Goal: Task Accomplishment & Management: Use online tool/utility

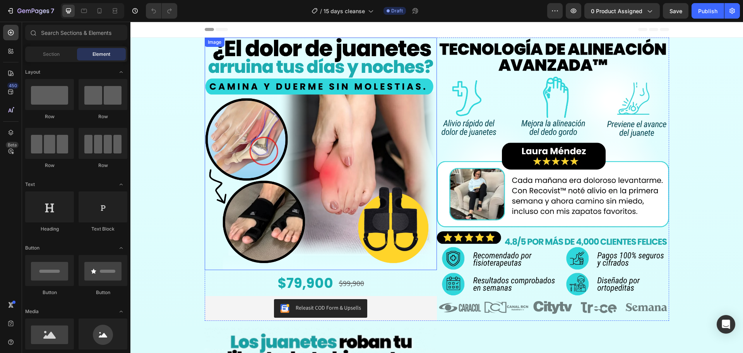
click at [229, 143] on img at bounding box center [321, 154] width 232 height 232
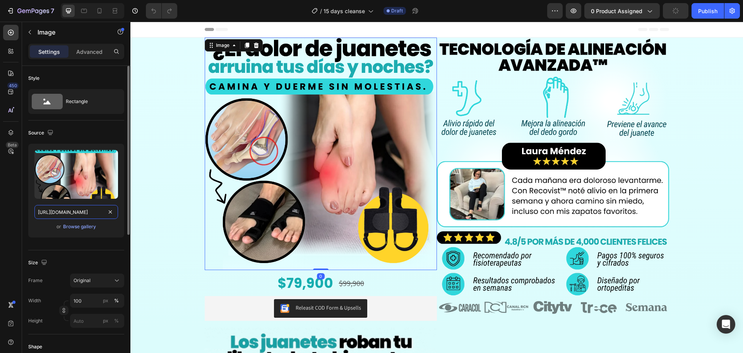
click at [57, 216] on input "[URL][DOMAIN_NAME]" at bounding box center [76, 212] width 84 height 14
paste input "[DOMAIN_NAME]__15days_3.webp?v=1756223384"
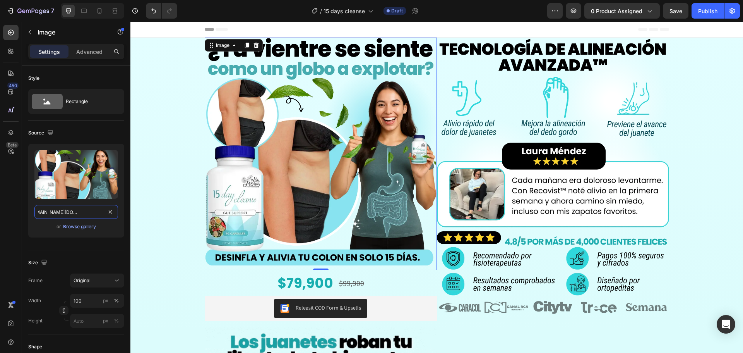
type input "[URL][DOMAIN_NAME][DOMAIN_NAME]"
click at [496, 155] on img at bounding box center [553, 134] width 232 height 193
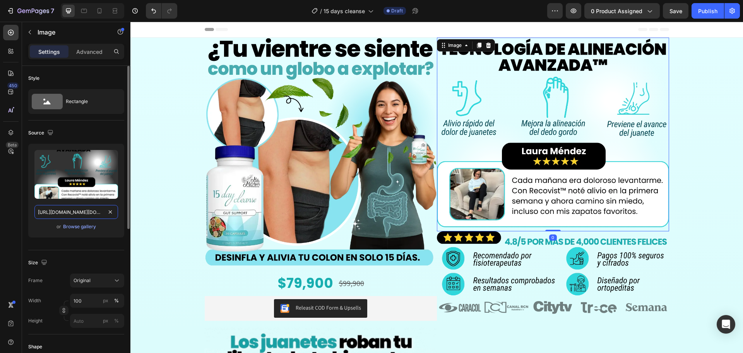
click at [51, 211] on input "[URL][DOMAIN_NAME][DOMAIN_NAME]" at bounding box center [76, 212] width 84 height 14
paste input "15days_5.webp?v=1756223384"
type input "https://cdn.shopify.com/s/files/1/0684/5536/6907/files/AnyConv.com__15days_5.we…"
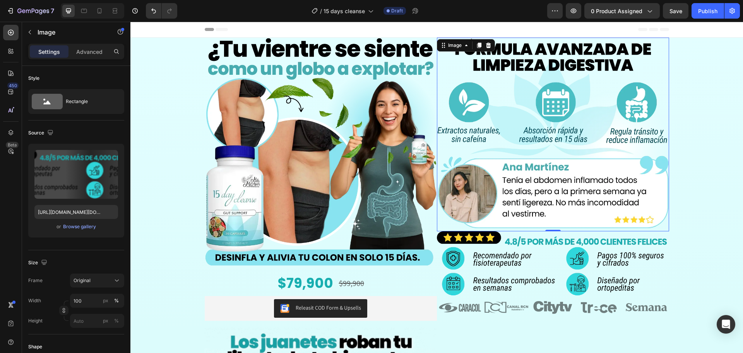
click at [523, 271] on img at bounding box center [553, 263] width 232 height 65
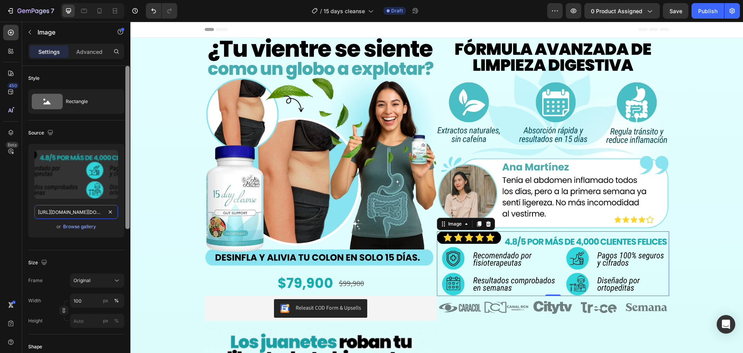
paste input "15days_5.webp?v=1756223384"
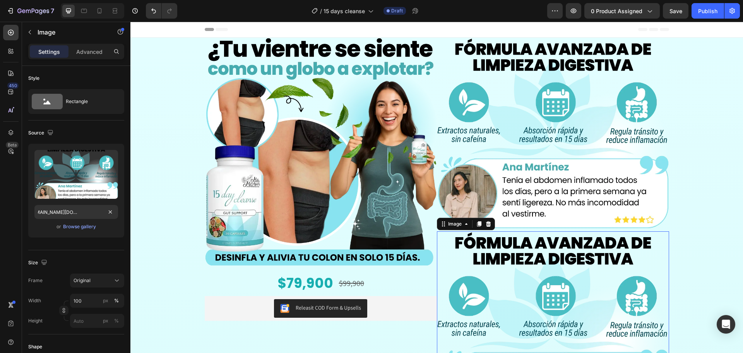
scroll to position [0, 0]
click at [67, 211] on input "https://cdn.shopify.com/s/files/1/0684/5536/6907/files/AnyConv.com__15days_5.we…" at bounding box center [76, 212] width 84 height 14
paste input "6"
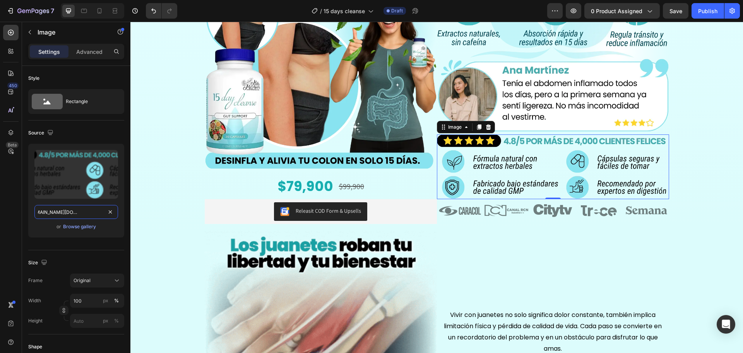
scroll to position [129, 0]
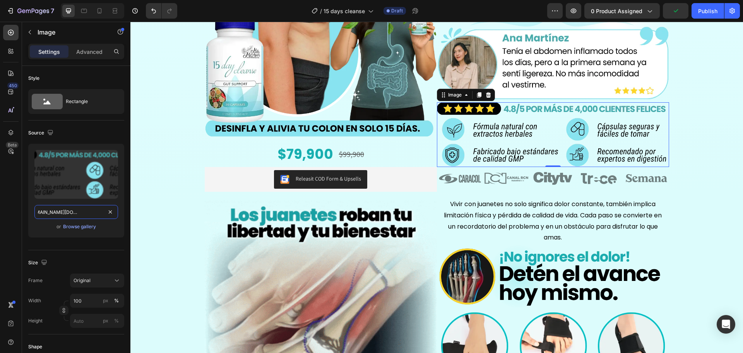
type input "https://cdn.shopify.com/s/files/1/0684/5536/6907/files/AnyConv.com__15days_6.we…"
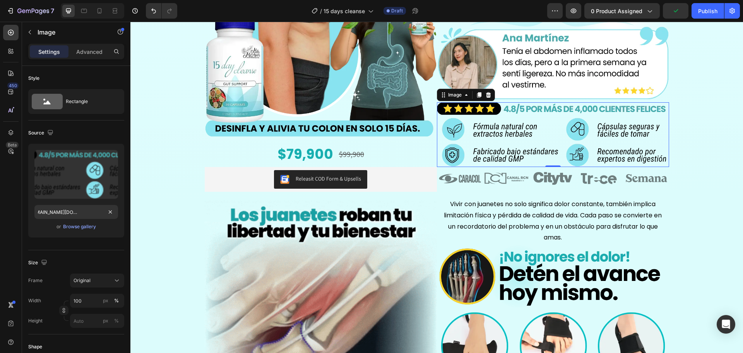
scroll to position [0, 0]
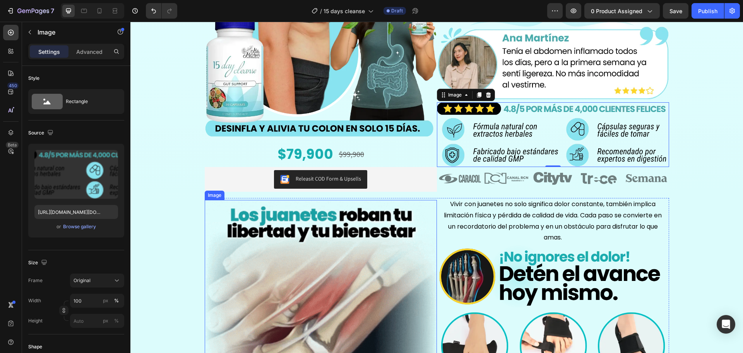
click at [379, 224] on img at bounding box center [321, 316] width 232 height 232
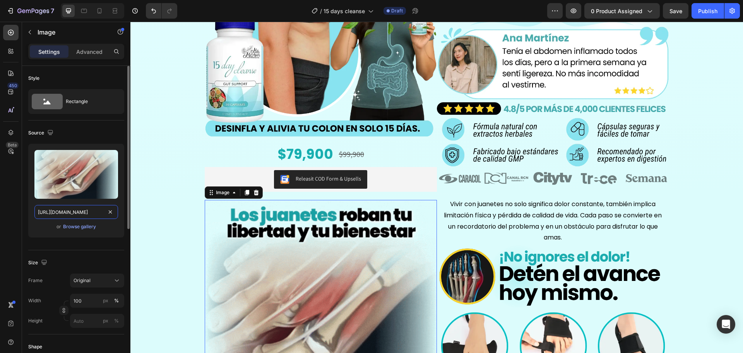
click at [67, 211] on input "https://media4.giphy.com/media/v1.Y2lkPTc5MGI3NjExeDY1ODNvY244Z2cwbnl4dDg2ZHV1c…" at bounding box center [76, 212] width 84 height 14
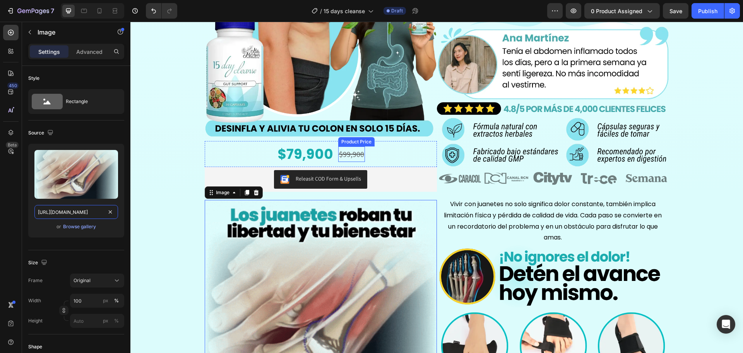
paste input "1.giphy.com/media/v1.Y2lkPTc5MGI3NjExcGV1dHJ5aGUwa2xncXQzMzQxNTMxYzdvazV5d2hxc2…"
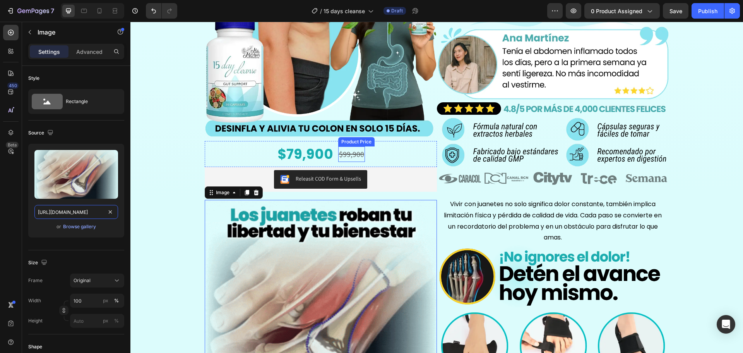
type input "https://media1.giphy.com/media/v1.Y2lkPTc5MGI3NjExcGV1dHJ5aGUwa2xncXQzMzQxNTMxY…"
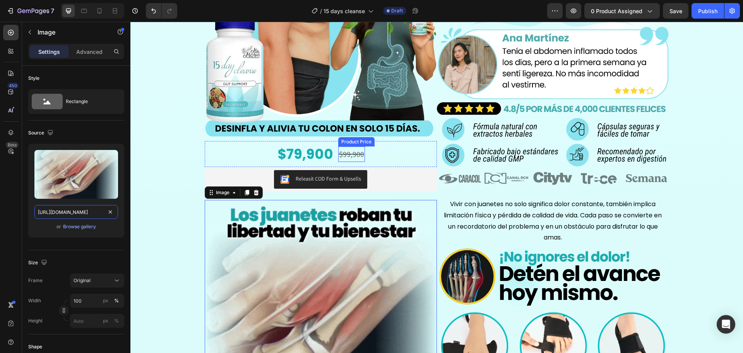
scroll to position [0, 398]
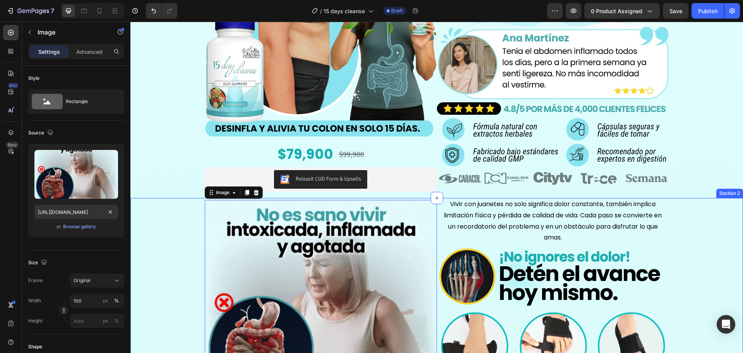
drag, startPoint x: 147, startPoint y: 222, endPoint x: 161, endPoint y: 229, distance: 15.6
click at [147, 227] on div "Image 0 Vivir con juanetes no solo significa dolor constante, también implica l…" at bounding box center [436, 319] width 613 height 242
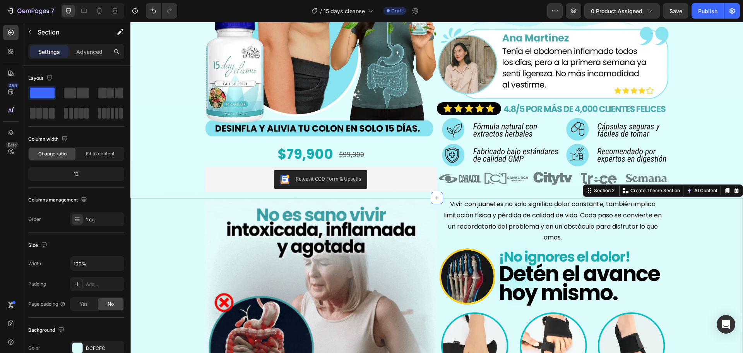
click at [170, 229] on div "Image Vivir con juanetes no solo significa dolor constante, también implica lim…" at bounding box center [436, 319] width 613 height 242
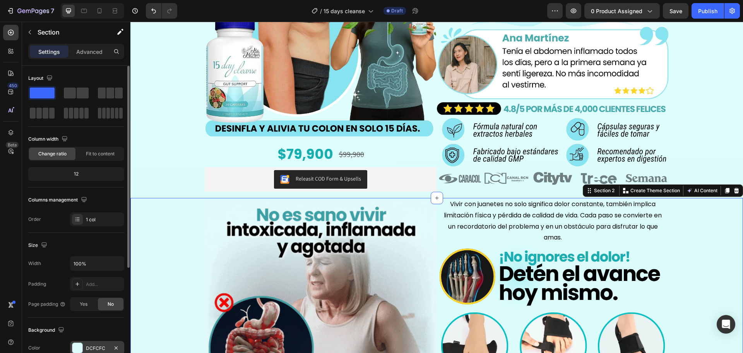
click at [79, 344] on div at bounding box center [77, 347] width 10 height 10
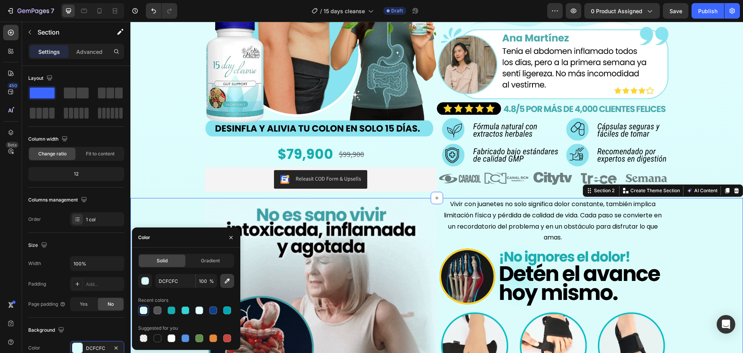
click at [230, 285] on button "button" at bounding box center [227, 281] width 14 height 14
type input "E2FAFC"
click at [708, 268] on div "Image Vivir con juanetes no solo significa dolor constante, también implica lim…" at bounding box center [436, 319] width 613 height 242
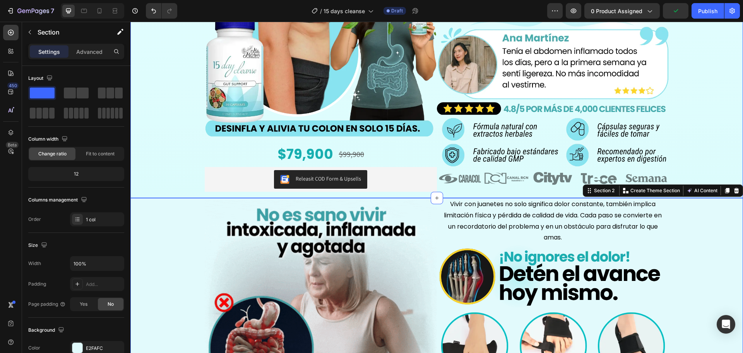
click at [142, 121] on div "Image $79,900 Product Price Product Price $99,900 Product Price Product Price R…" at bounding box center [436, 53] width 613 height 289
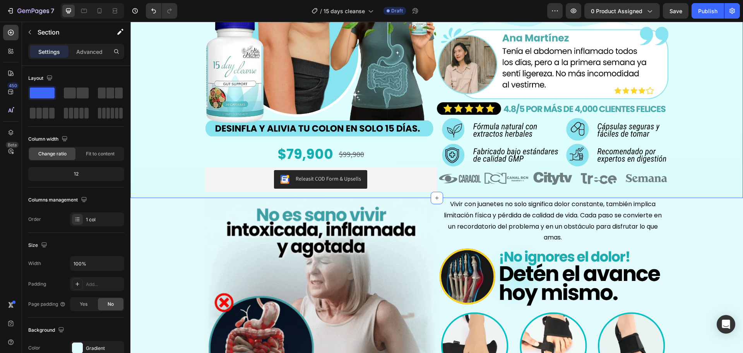
click at [177, 178] on div "Image $79,900 Product Price Product Price $99,900 Product Price Product Price R…" at bounding box center [436, 53] width 613 height 289
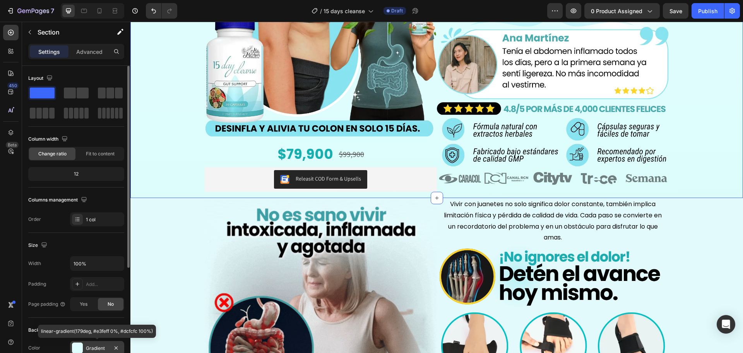
click at [98, 348] on div "Gradient" at bounding box center [97, 347] width 22 height 7
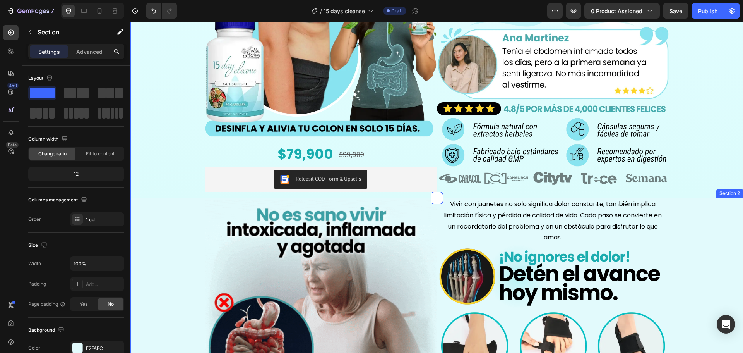
click at [705, 217] on div "Image Vivir con juanetes no solo significa dolor constante, también implica lim…" at bounding box center [436, 319] width 613 height 242
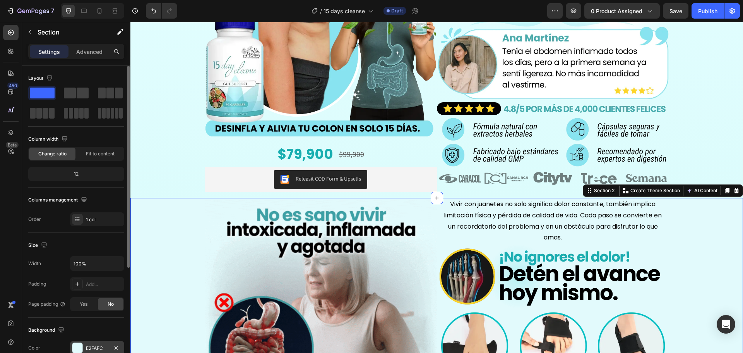
click at [93, 347] on div "E2FAFC" at bounding box center [97, 347] width 22 height 7
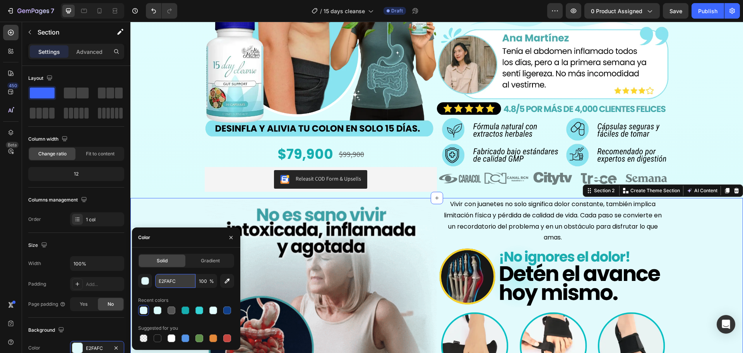
click at [191, 281] on input "E2FAFC" at bounding box center [175, 281] width 40 height 14
click at [179, 159] on div "Image $79,900 Product Price Product Price $99,900 Product Price Product Price R…" at bounding box center [436, 53] width 613 height 289
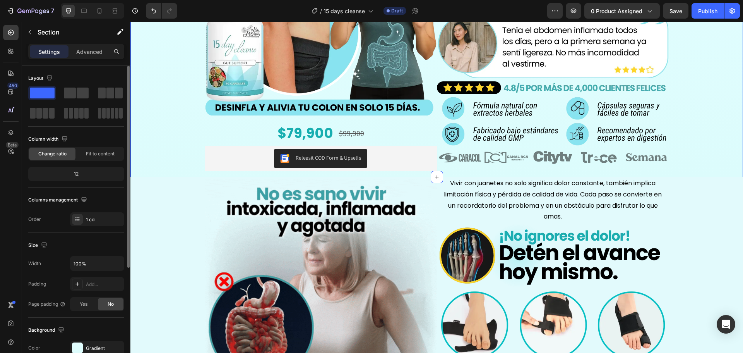
scroll to position [161, 0]
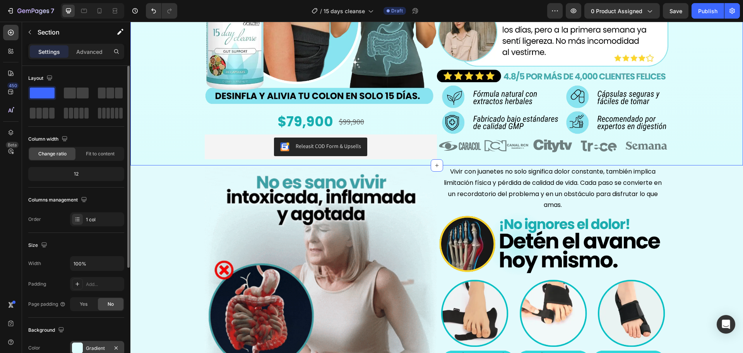
click at [95, 351] on div "Gradient" at bounding box center [97, 347] width 22 height 7
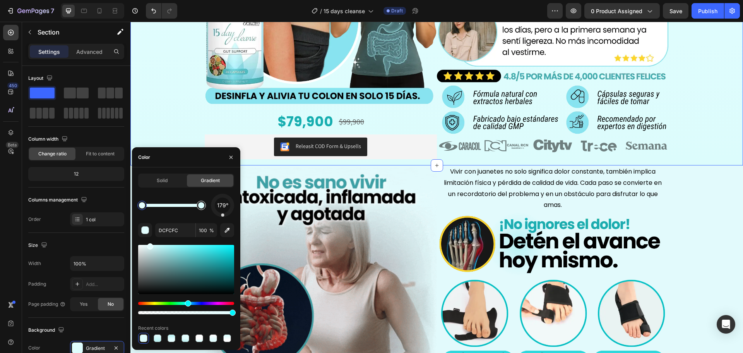
click at [200, 204] on div at bounding box center [201, 205] width 6 height 6
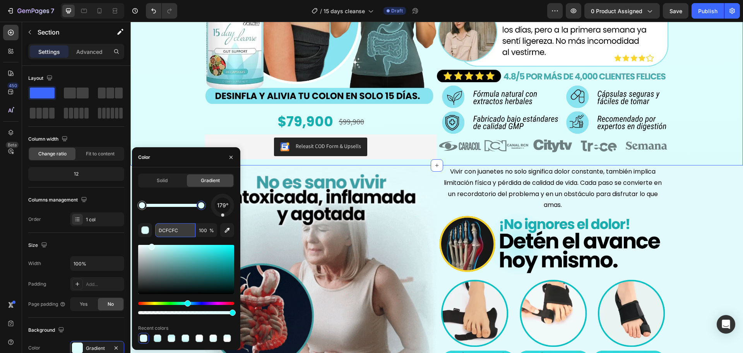
click at [178, 229] on input "DCFCFC" at bounding box center [175, 230] width 40 height 14
paste input "E2FA"
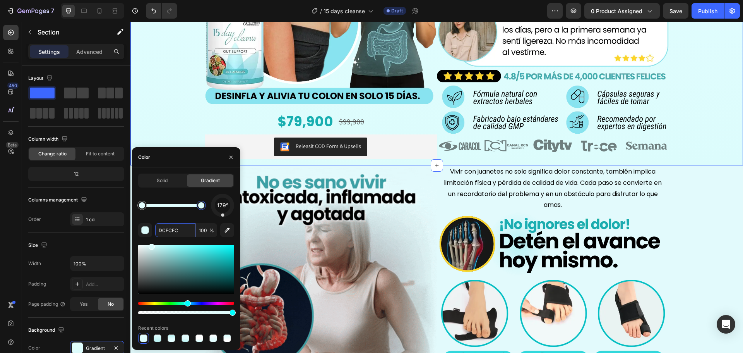
type input "E2FAFC"
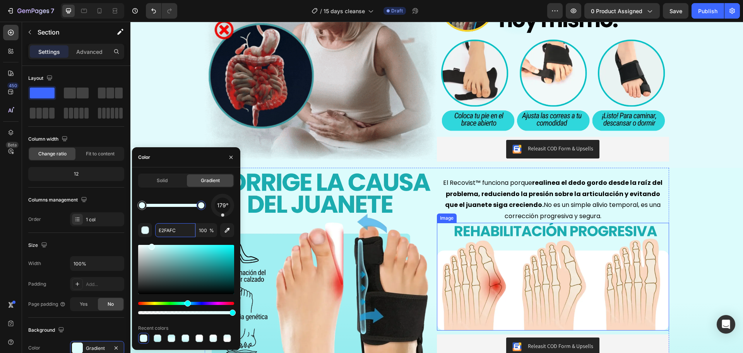
scroll to position [419, 0]
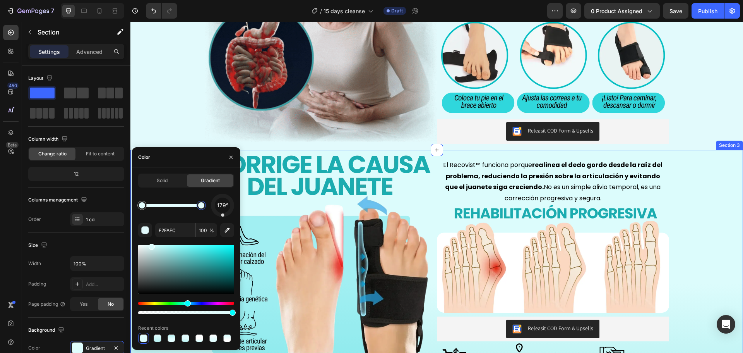
click at [720, 211] on div "Image El Recovist™ funciona porque realinea el dedo gordo desde la raíz del pro…" at bounding box center [436, 269] width 613 height 238
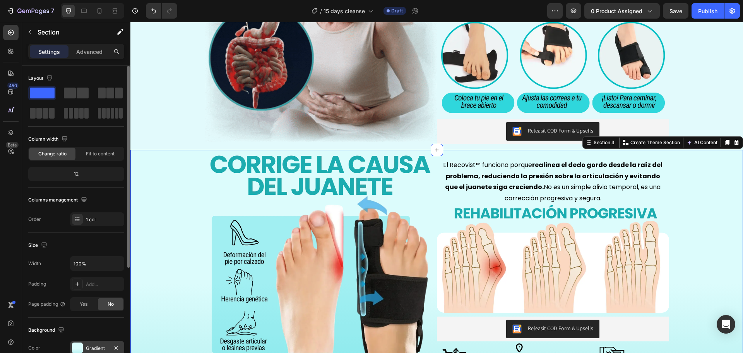
click at [91, 348] on div "Gradient" at bounding box center [97, 347] width 22 height 7
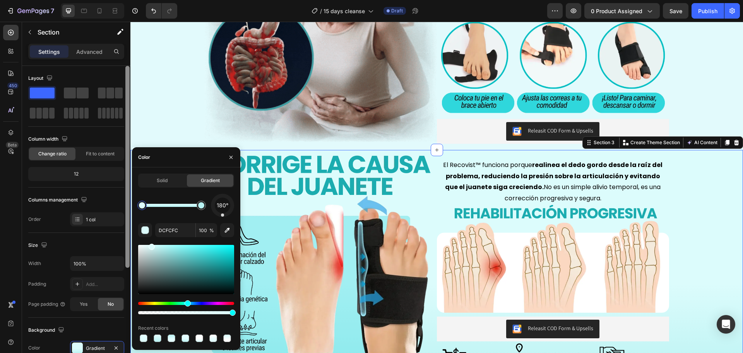
drag, startPoint x: 177, startPoint y: 202, endPoint x: 0, endPoint y: 180, distance: 178.2
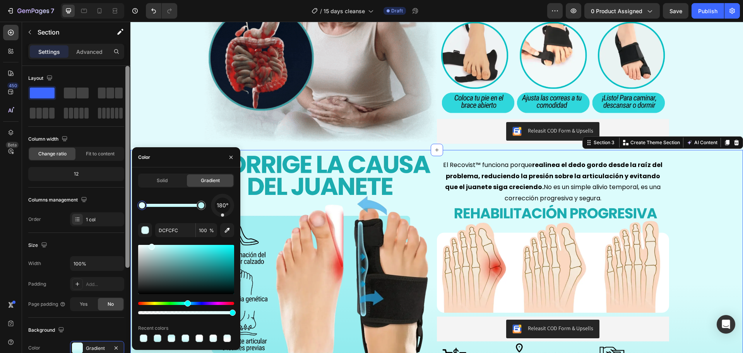
click at [128, 202] on div "450 Beta Sections(18) Elements(84) Section Element Hero Section Product Detail …" at bounding box center [65, 187] width 130 height 331
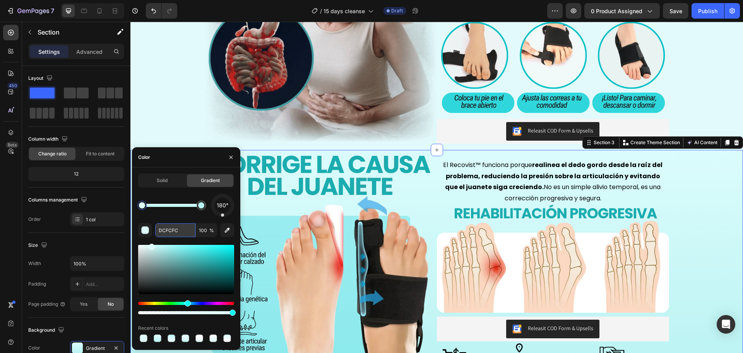
drag, startPoint x: 170, startPoint y: 227, endPoint x: 186, endPoint y: 154, distance: 74.5
click at [170, 227] on input "DCFCFC" at bounding box center [175, 230] width 40 height 14
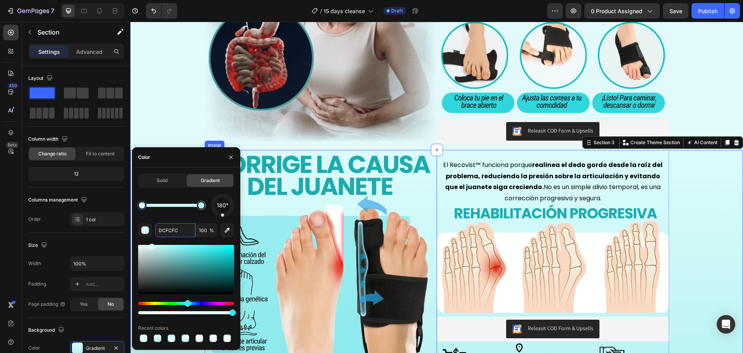
paste input "E2FA"
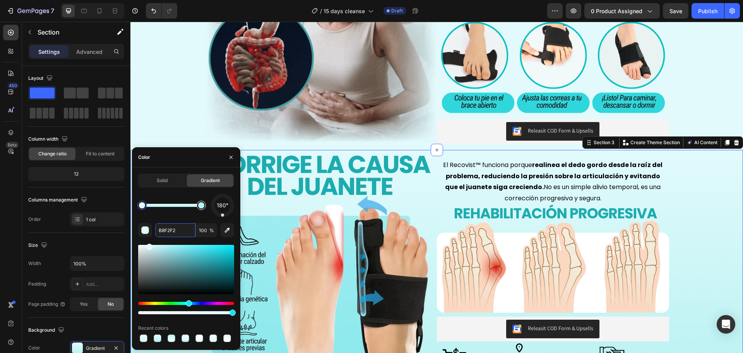
click at [198, 204] on div at bounding box center [201, 205] width 6 height 6
drag, startPoint x: 168, startPoint y: 231, endPoint x: 136, endPoint y: 231, distance: 31.3
click at [136, 231] on div "Solid Gradient 180° E2FAFC 100 % Recent colors" at bounding box center [186, 258] width 108 height 170
paste input "#e3feff"
type input "#e3feff"
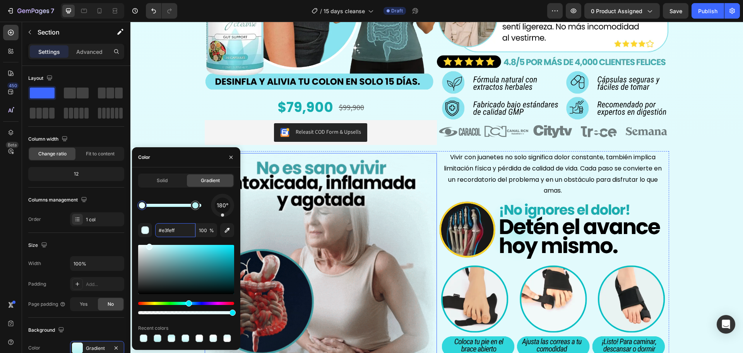
scroll to position [161, 0]
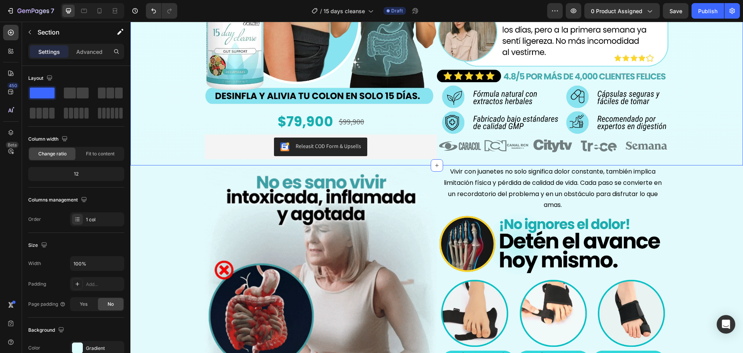
click at [178, 76] on div "Image $79,900 Product Price Product Price $99,900 Product Price Product Price R…" at bounding box center [436, 20] width 613 height 289
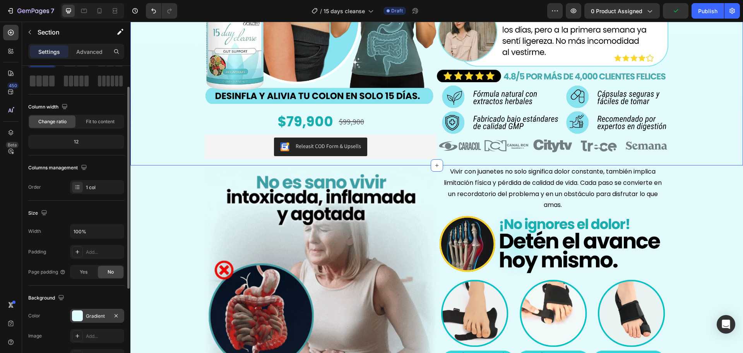
click at [94, 318] on div "Gradient" at bounding box center [97, 315] width 22 height 7
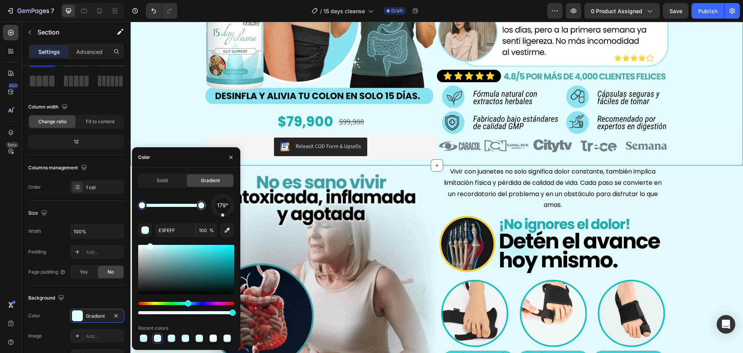
click at [142, 204] on div at bounding box center [142, 205] width 6 height 6
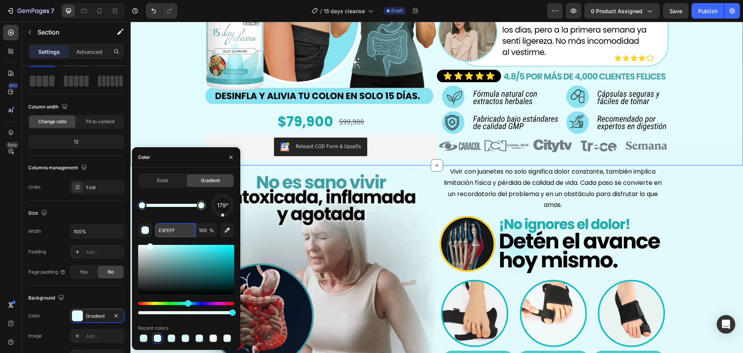
click at [176, 227] on input "E3FEFF" at bounding box center [175, 230] width 40 height 14
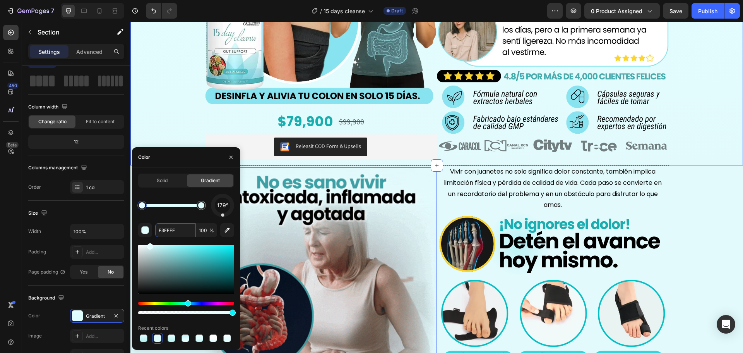
paste input "#e3feff"
type input "#e3feff"
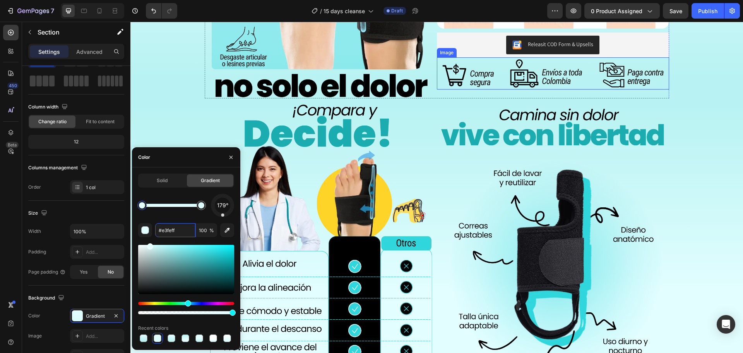
scroll to position [709, 0]
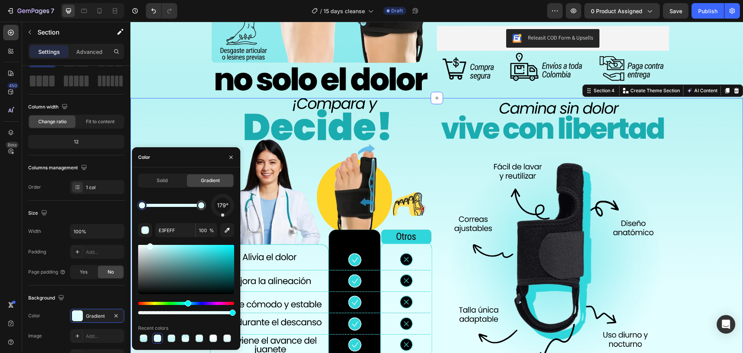
click at [698, 141] on div "Image Image Row Row Releasit COD Form & Upsells Releasit COD Form & Upsells Pro…" at bounding box center [436, 261] width 613 height 327
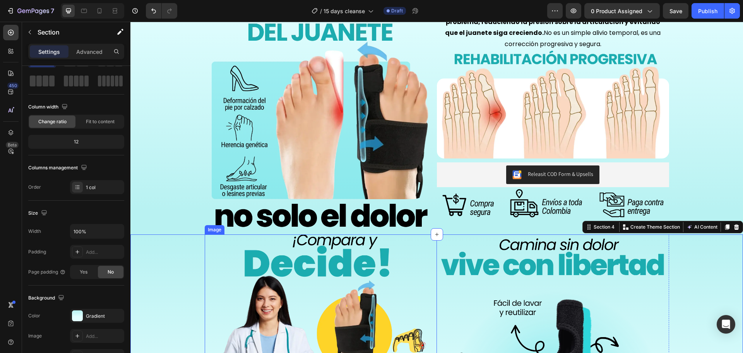
scroll to position [580, 0]
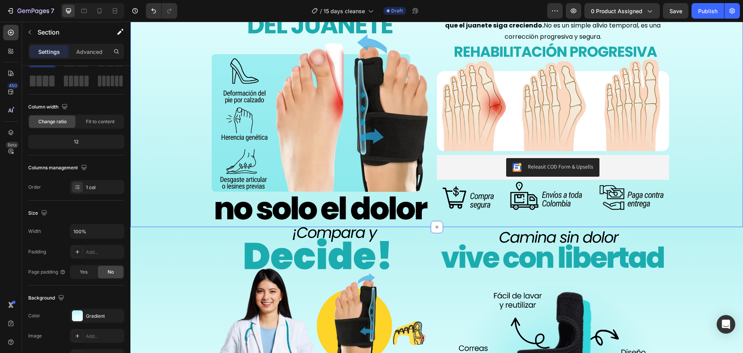
click at [198, 126] on div "Image El Recovist™ funciona porque realinea el dedo gordo desde la raíz del pro…" at bounding box center [436, 107] width 613 height 238
click at [86, 317] on div "Gradient" at bounding box center [97, 315] width 22 height 7
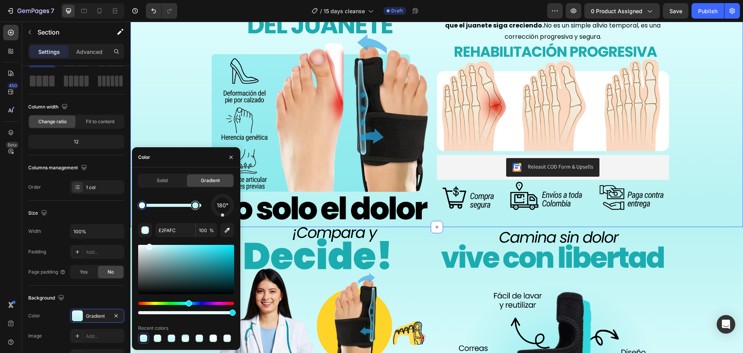
type input "B8F2F2"
click at [197, 206] on div at bounding box center [195, 205] width 6 height 6
click at [190, 227] on input "B8F2F2" at bounding box center [175, 230] width 40 height 14
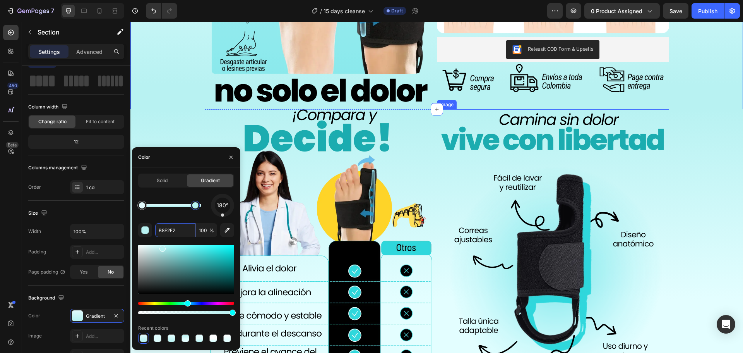
scroll to position [709, 0]
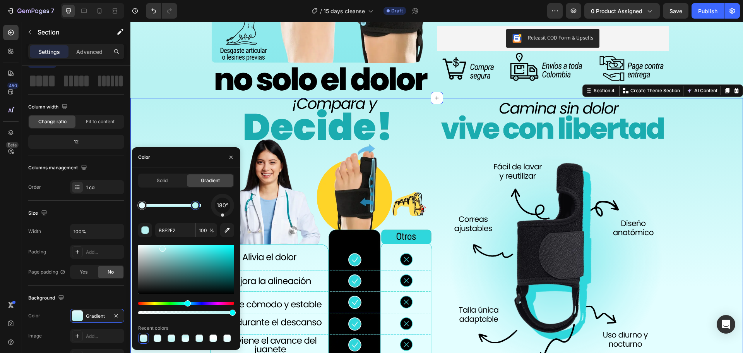
click at [171, 120] on div "Image Image Row Row Releasit COD Form & Upsells Releasit COD Form & Upsells Pro…" at bounding box center [436, 261] width 613 height 327
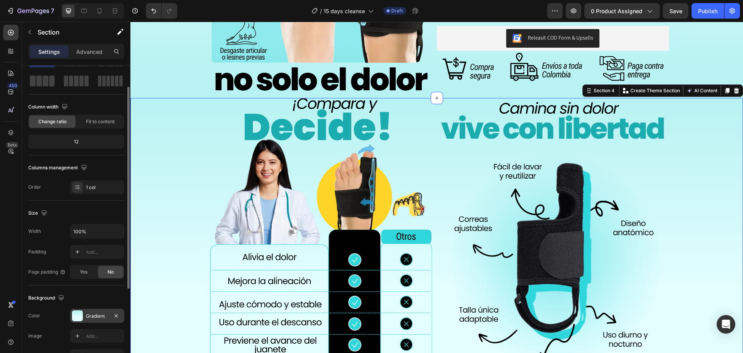
click at [98, 315] on div "Gradient" at bounding box center [97, 315] width 22 height 7
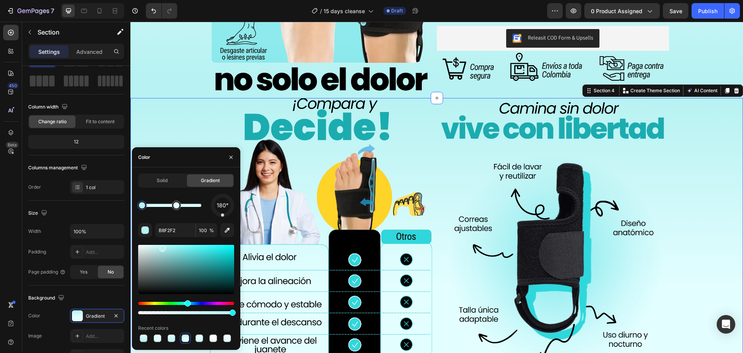
click at [143, 206] on div at bounding box center [142, 205] width 6 height 6
click at [176, 232] on input "B8F2F2" at bounding box center [175, 230] width 40 height 14
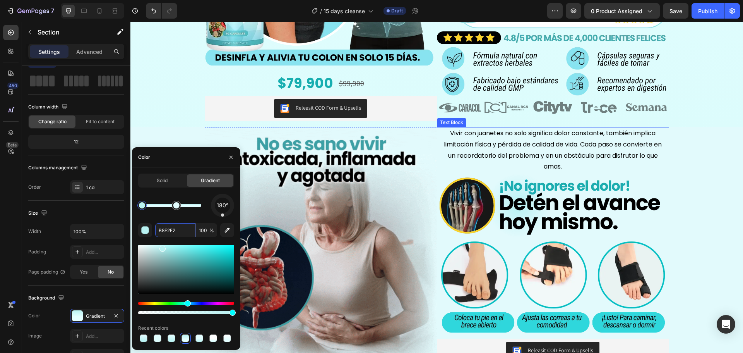
scroll to position [161, 0]
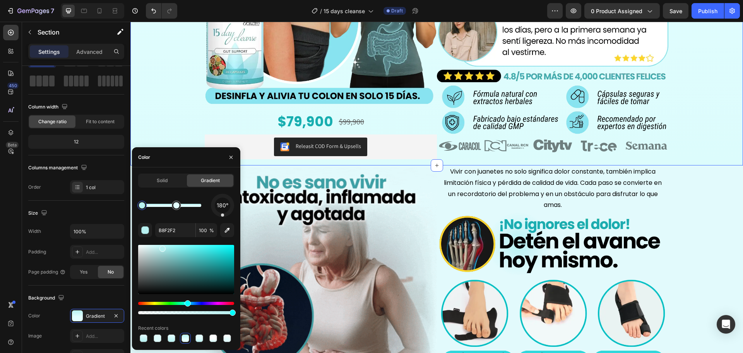
click at [165, 76] on div "Image $79,900 Product Price Product Price $99,900 Product Price Product Price R…" at bounding box center [436, 20] width 613 height 289
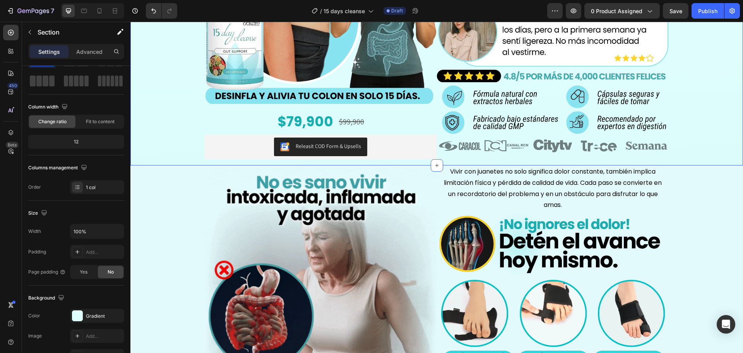
click at [163, 78] on div "Image $79,900 Product Price Product Price $99,900 Product Price Product Price R…" at bounding box center [436, 20] width 613 height 289
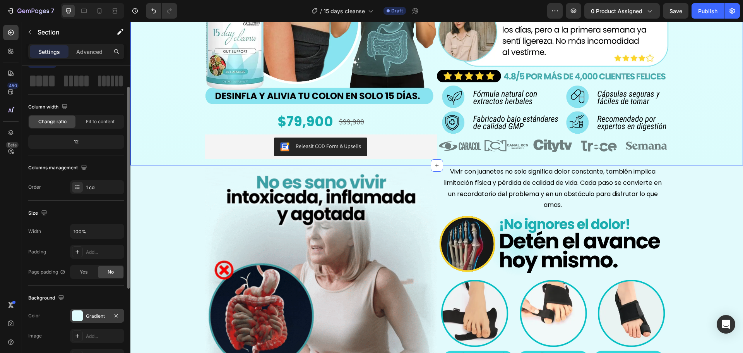
click at [82, 319] on div at bounding box center [77, 315] width 11 height 11
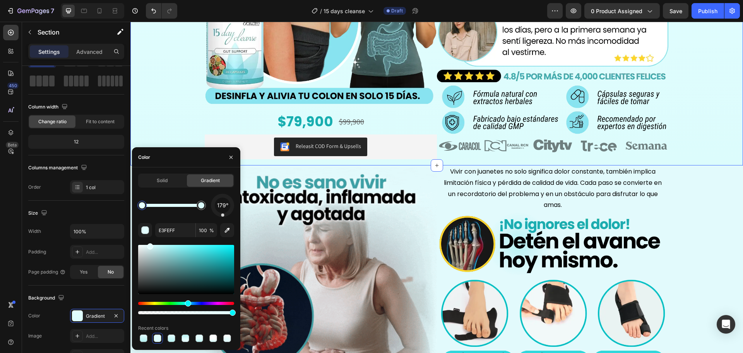
click at [141, 197] on div "179°" at bounding box center [186, 204] width 96 height 23
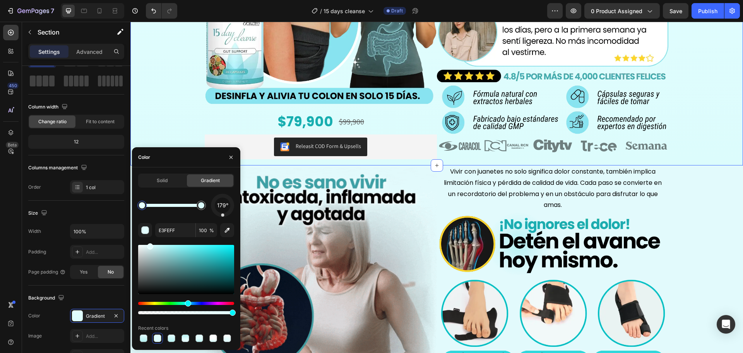
click at [141, 203] on div at bounding box center [142, 205] width 6 height 6
click at [175, 233] on input "E3FEFF" at bounding box center [175, 230] width 40 height 14
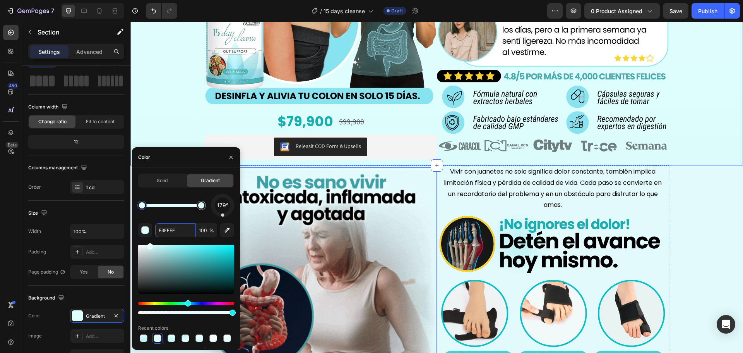
paste input "#e7fdff"
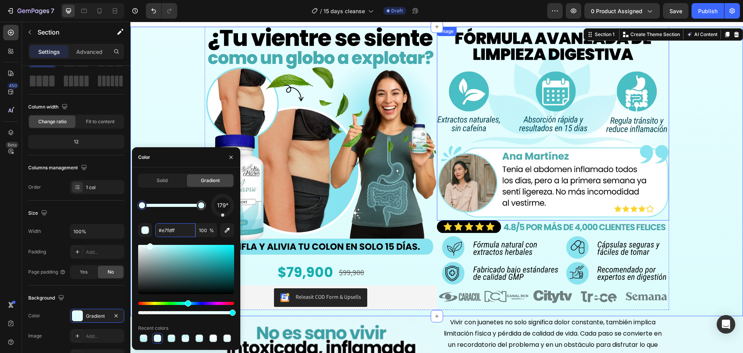
scroll to position [0, 0]
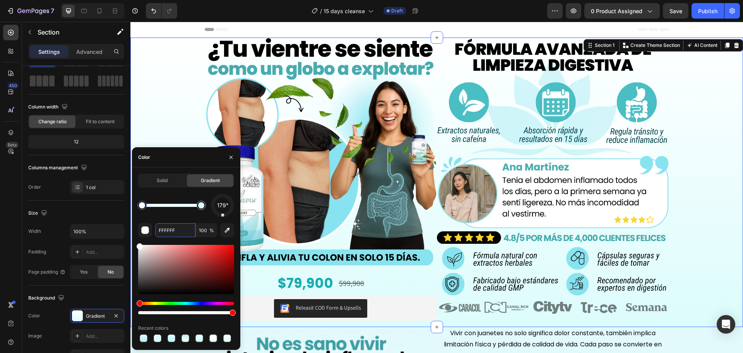
drag, startPoint x: 150, startPoint y: 248, endPoint x: 133, endPoint y: 211, distance: 41.0
drag, startPoint x: 184, startPoint y: 232, endPoint x: 109, endPoint y: 216, distance: 76.4
click at [109, 216] on div "450 Beta Sections(18) Elements(84) Section Element Hero Section Product Detail …" at bounding box center [65, 187] width 130 height 331
paste input "#e7fdff"
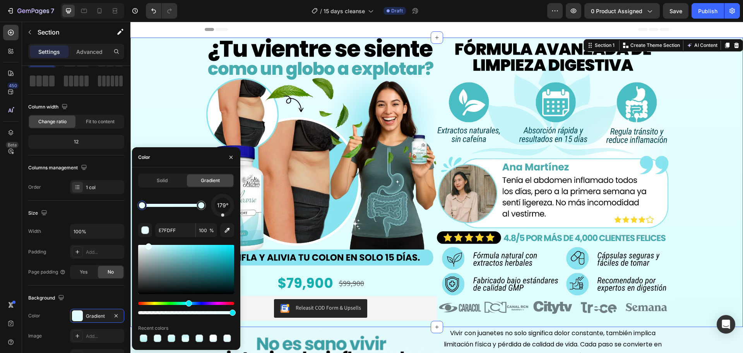
drag, startPoint x: 157, startPoint y: 239, endPoint x: 163, endPoint y: 243, distance: 7.4
click at [163, 243] on div at bounding box center [186, 279] width 96 height 72
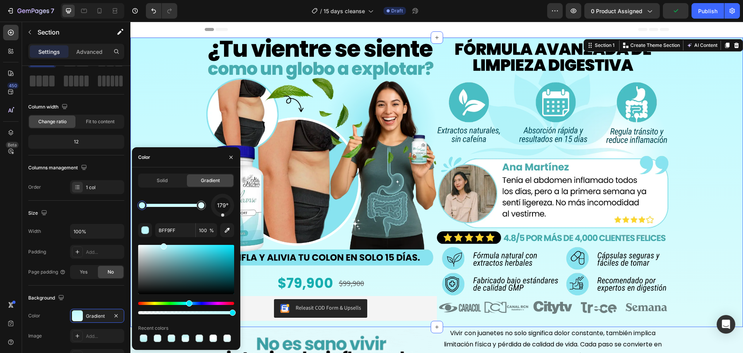
drag, startPoint x: 163, startPoint y: 250, endPoint x: 161, endPoint y: 240, distance: 10.7
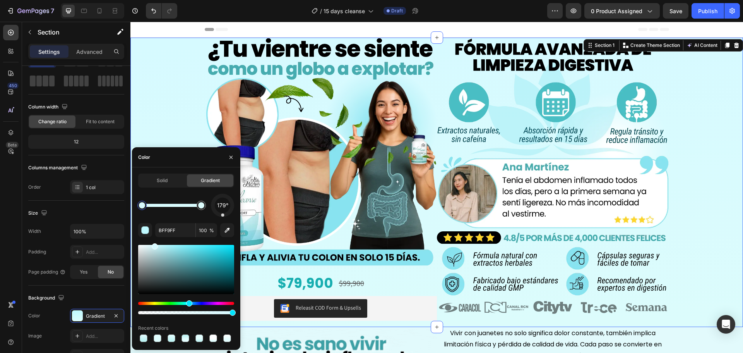
type input "D6FAFF"
drag, startPoint x: 165, startPoint y: 243, endPoint x: 154, endPoint y: 245, distance: 11.7
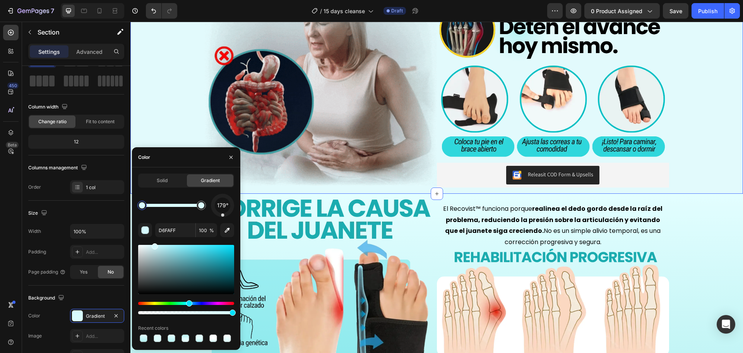
scroll to position [387, 0]
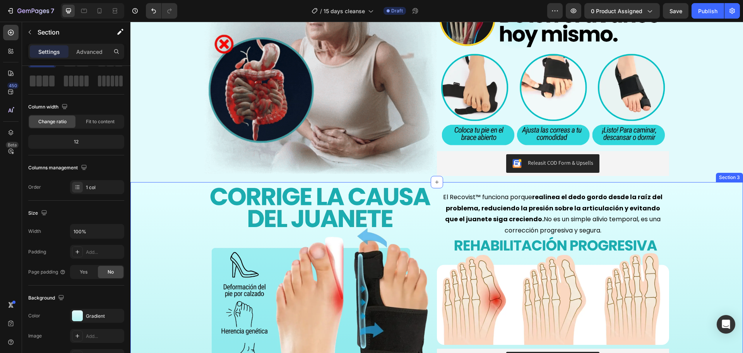
click at [707, 220] on div "Image El Recovist™ funciona porque realinea el dedo gordo desde la raíz del pro…" at bounding box center [436, 301] width 613 height 238
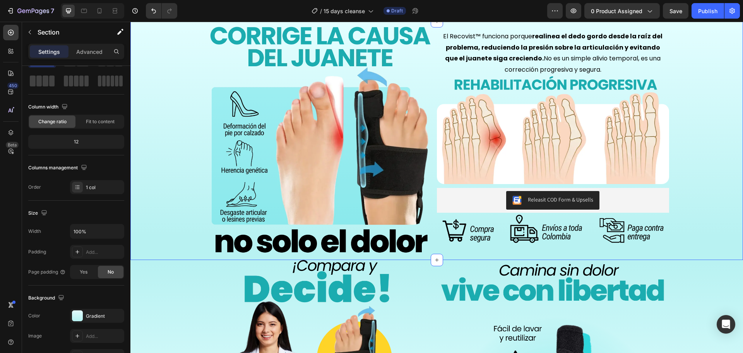
scroll to position [548, 0]
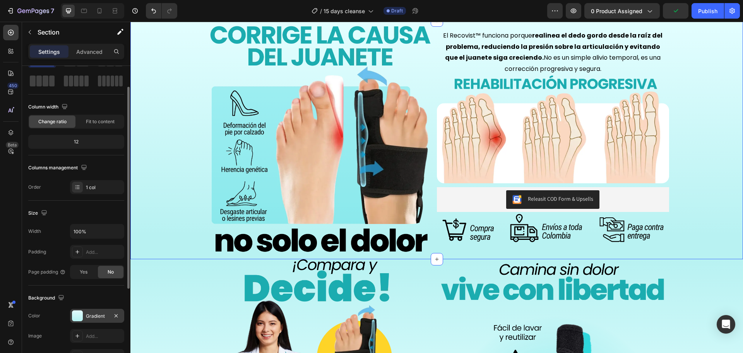
click at [75, 320] on div at bounding box center [77, 315] width 11 height 11
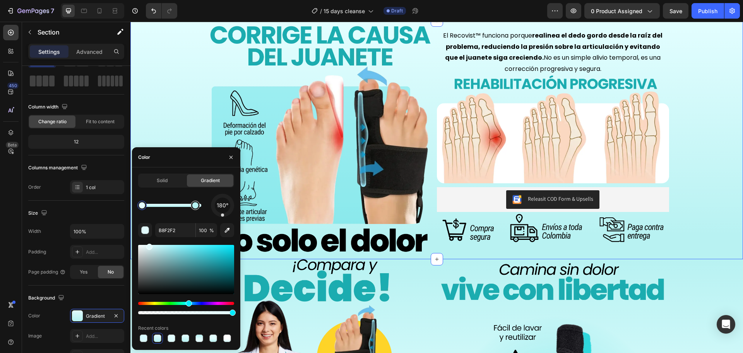
click at [190, 202] on div at bounding box center [195, 205] width 14 height 14
click at [197, 202] on div at bounding box center [195, 204] width 9 height 9
click at [200, 207] on div at bounding box center [195, 205] width 14 height 14
click at [181, 228] on input "B8F2F2" at bounding box center [175, 230] width 40 height 14
paste input "#e7fdff"
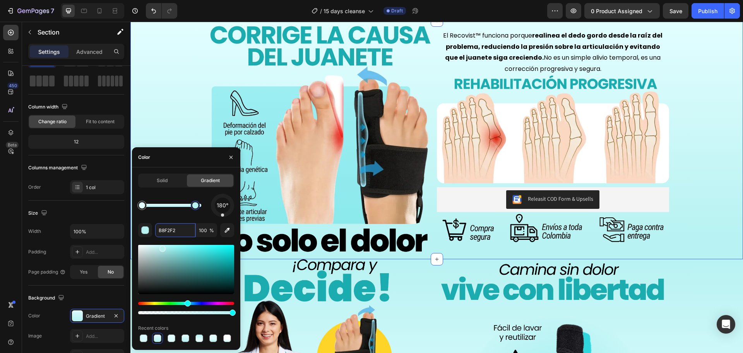
type input "#e7fdff"
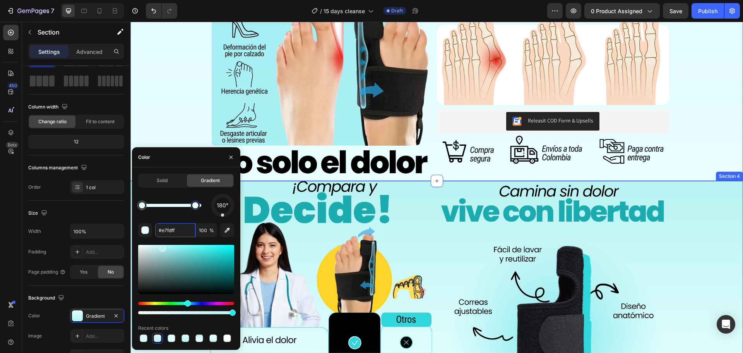
scroll to position [645, 0]
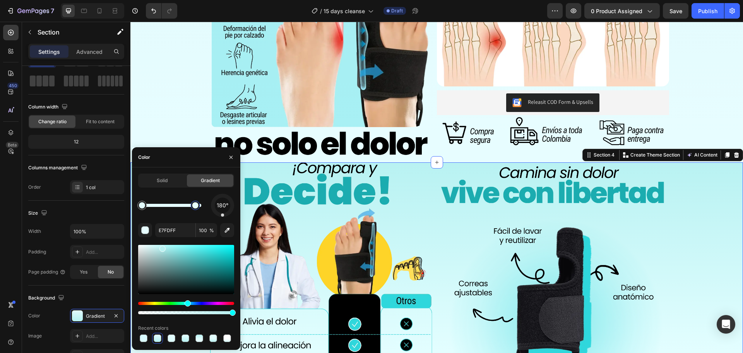
click at [693, 250] on div "Image Image Row Row Releasit COD Form & Upsells Releasit COD Form & Upsells Pro…" at bounding box center [436, 325] width 613 height 327
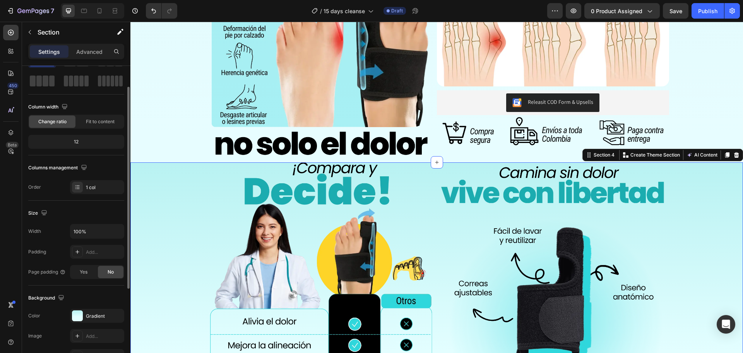
click at [84, 323] on div "The changes might be hidden by the video. Color Gradient Image Add... Video Add…" at bounding box center [76, 335] width 96 height 54
click at [96, 316] on div "Gradient" at bounding box center [97, 315] width 22 height 7
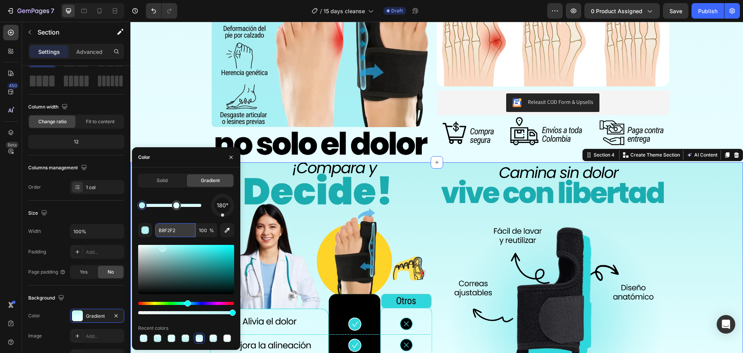
click at [164, 228] on input "B8F2F2" at bounding box center [175, 230] width 40 height 14
paste input "#e7fdff"
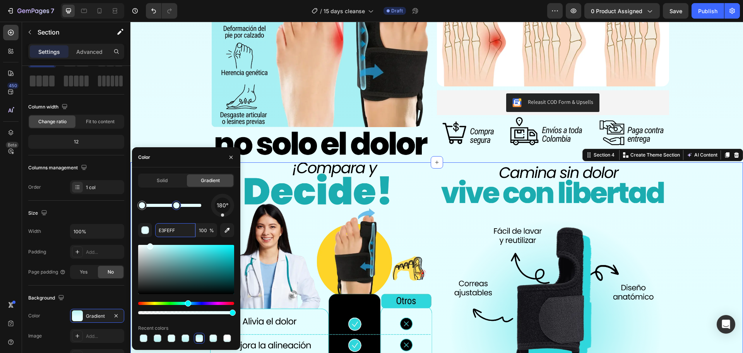
click at [178, 209] on div at bounding box center [176, 204] width 9 height 9
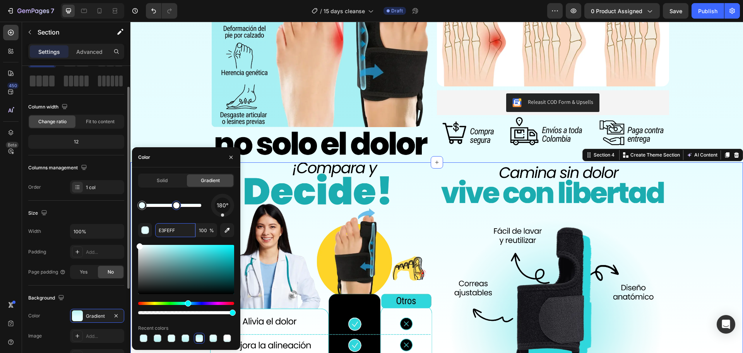
drag, startPoint x: 181, startPoint y: 262, endPoint x: 88, endPoint y: 199, distance: 112.4
click at [88, 199] on div "450 Beta Sections(18) Elements(84) Section Element Hero Section Product Detail …" at bounding box center [65, 187] width 130 height 331
type input "FFFFFF"
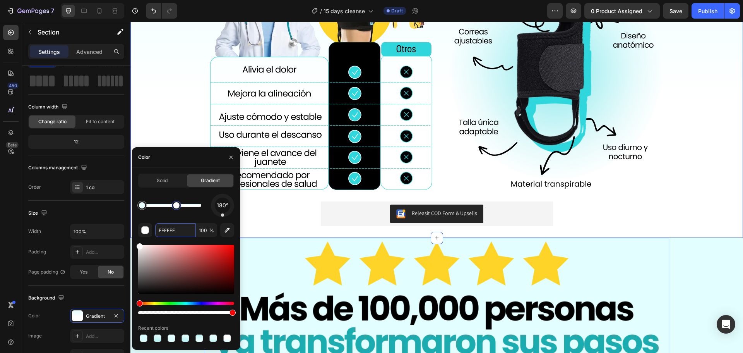
scroll to position [903, 0]
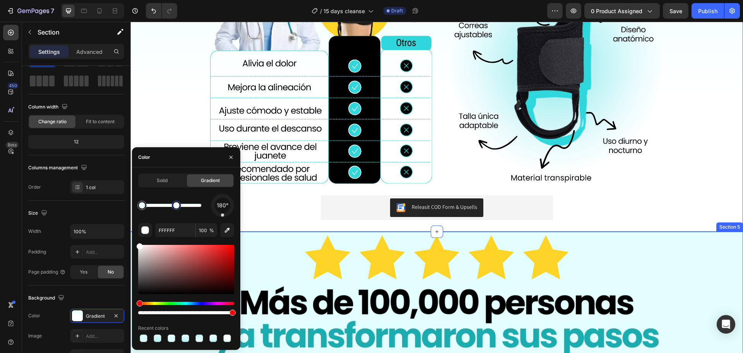
click at [692, 250] on div "Image Row Row" at bounding box center [436, 298] width 613 height 135
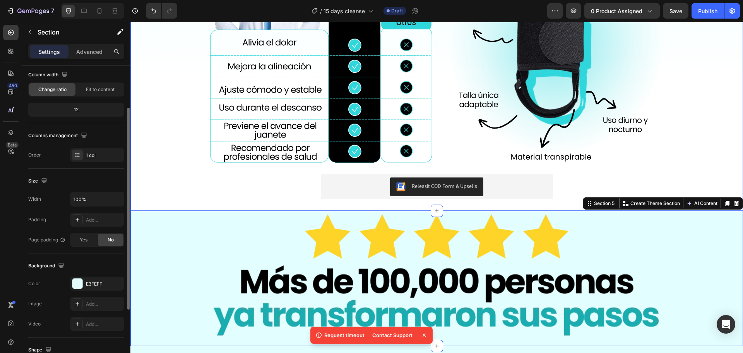
scroll to position [935, 0]
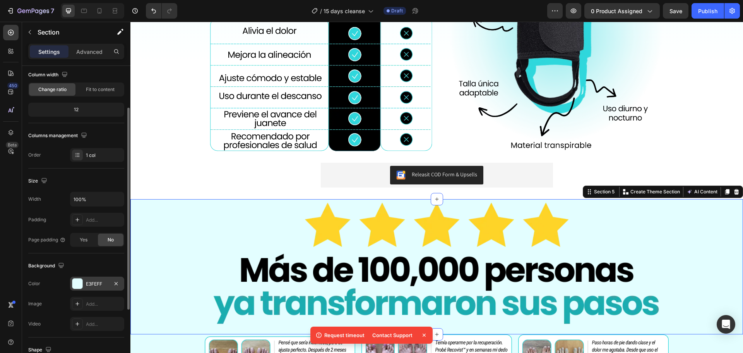
click at [92, 288] on div "E3FEFF" at bounding box center [97, 283] width 54 height 14
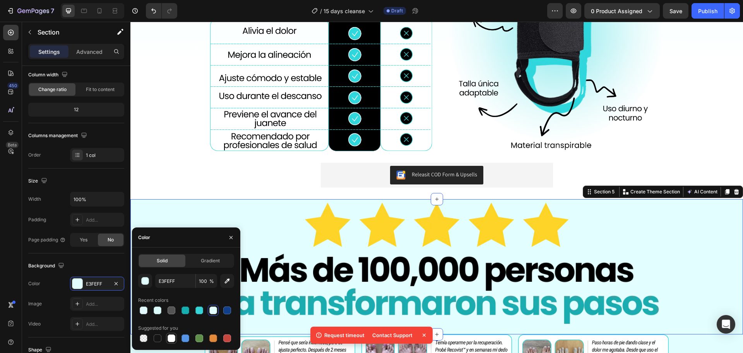
click at [171, 338] on div at bounding box center [172, 338] width 8 height 8
type input "FFFFFF"
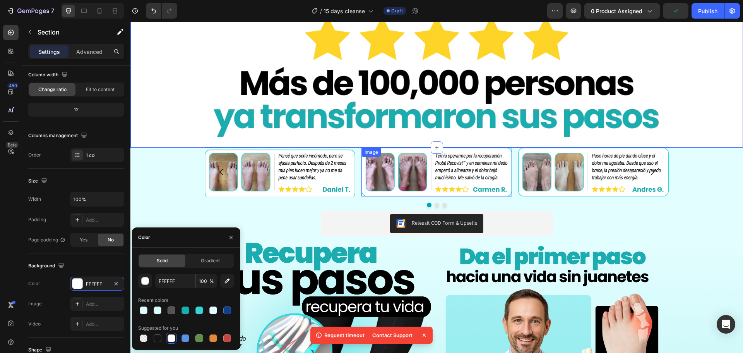
scroll to position [1129, 0]
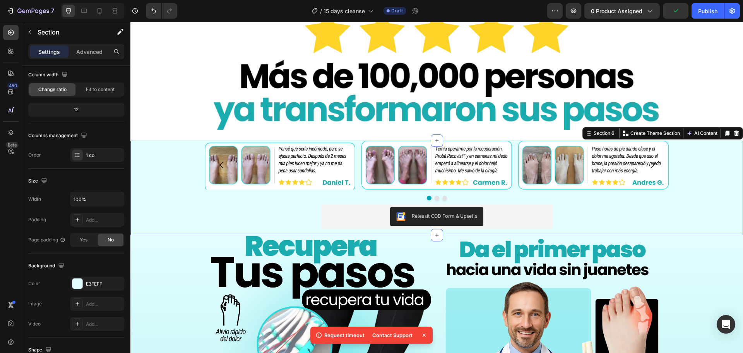
click at [186, 163] on div "Image Image Image Carousel Releasit COD Form & Upsells Releasit COD Form & Upse…" at bounding box center [436, 187] width 613 height 94
click at [95, 290] on div "E3FEFF" at bounding box center [97, 283] width 54 height 14
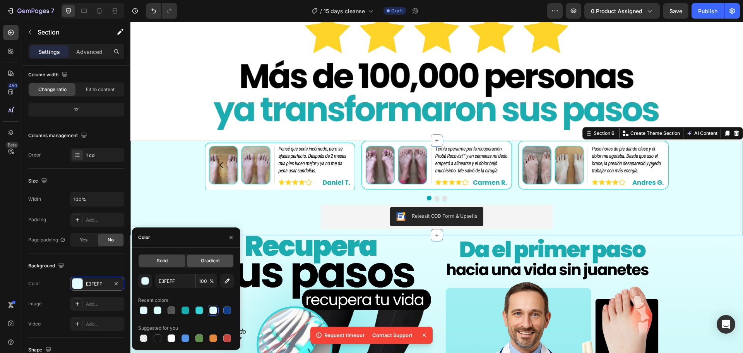
click at [226, 255] on div "Gradient" at bounding box center [210, 260] width 46 height 12
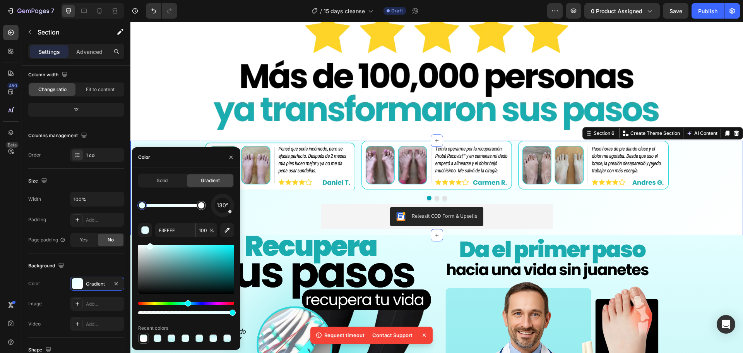
click at [143, 339] on div at bounding box center [144, 338] width 8 height 8
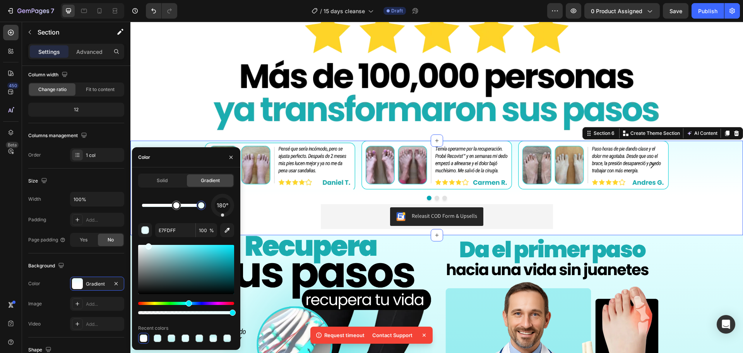
drag, startPoint x: 142, startPoint y: 205, endPoint x: 202, endPoint y: 205, distance: 60.4
click at [214, 204] on div "180°" at bounding box center [186, 204] width 96 height 23
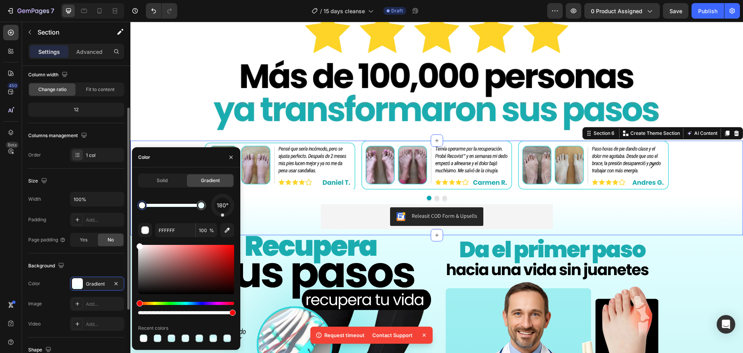
drag, startPoint x: 186, startPoint y: 209, endPoint x: 116, endPoint y: 209, distance: 70.0
click at [116, 209] on div "450 Beta Sections(18) Elements(84) Section Element Hero Section Product Detail …" at bounding box center [65, 187] width 130 height 331
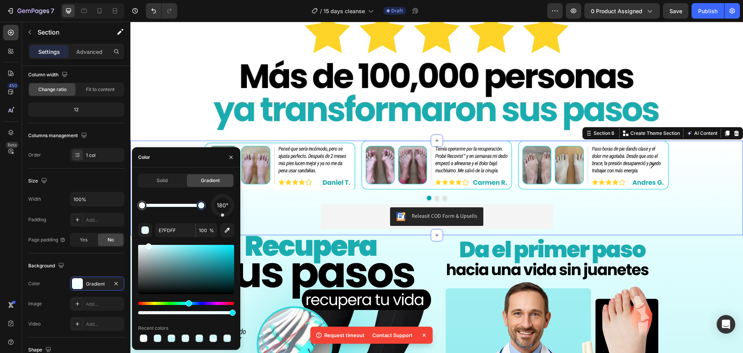
click at [202, 204] on div at bounding box center [201, 205] width 6 height 6
paste input "#e7fdff"
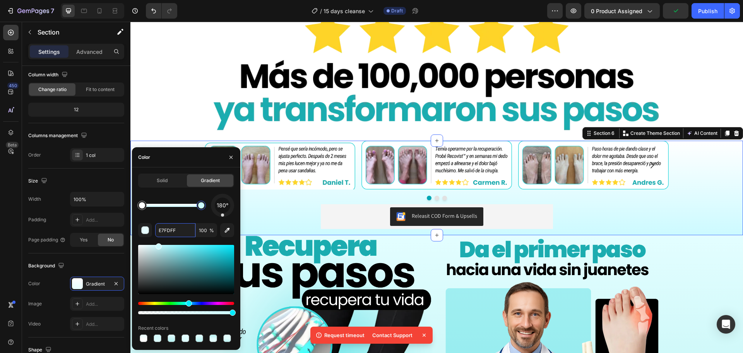
type input "CCFAFF"
click at [184, 229] on input "CCFAFF" at bounding box center [175, 230] width 40 height 14
drag, startPoint x: 179, startPoint y: 228, endPoint x: 144, endPoint y: 228, distance: 34.8
click at [144, 228] on div "CCFAFF 100 %" at bounding box center [186, 230] width 96 height 14
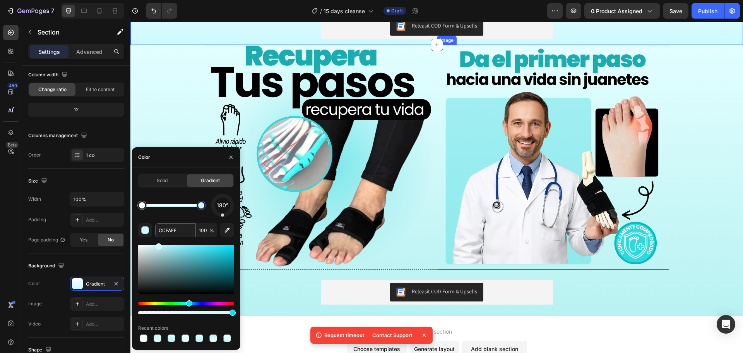
scroll to position [1322, 0]
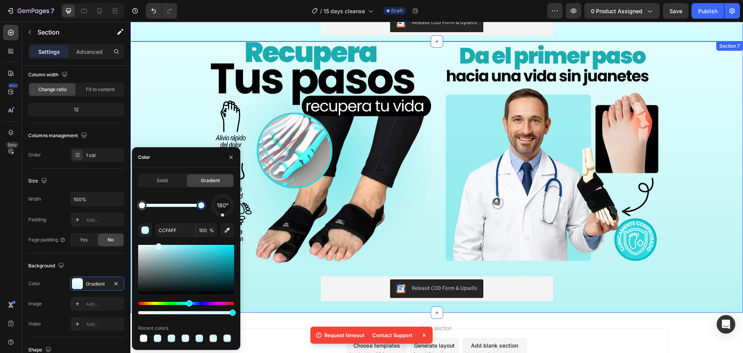
click at [186, 61] on div "Image Image Row Row Releasit COD Form & Upsells Releasit COD Form & Upsells Pro…" at bounding box center [436, 176] width 613 height 271
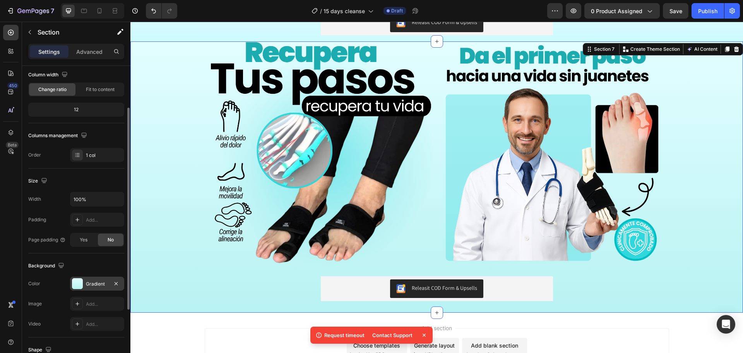
click at [91, 278] on div "Gradient" at bounding box center [97, 283] width 54 height 14
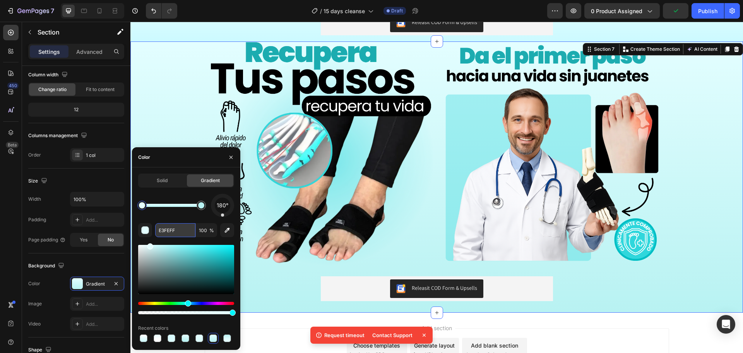
drag, startPoint x: 181, startPoint y: 229, endPoint x: 186, endPoint y: 232, distance: 5.2
click at [181, 231] on input "E3FEFF" at bounding box center [175, 230] width 40 height 14
paste input "CCFA"
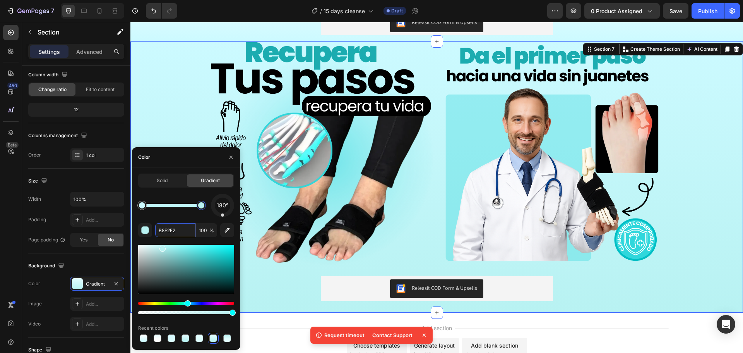
click at [206, 204] on div at bounding box center [201, 205] width 14 height 14
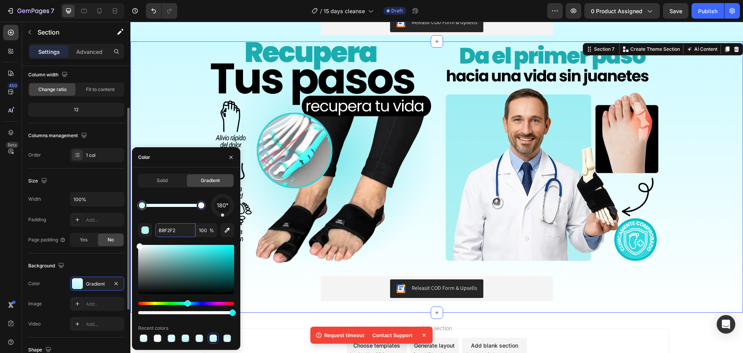
drag, startPoint x: 175, startPoint y: 260, endPoint x: 104, endPoint y: 209, distance: 86.7
click at [104, 209] on div "450 Beta Sections(18) Elements(84) Section Element Hero Section Product Detail …" at bounding box center [65, 187] width 130 height 331
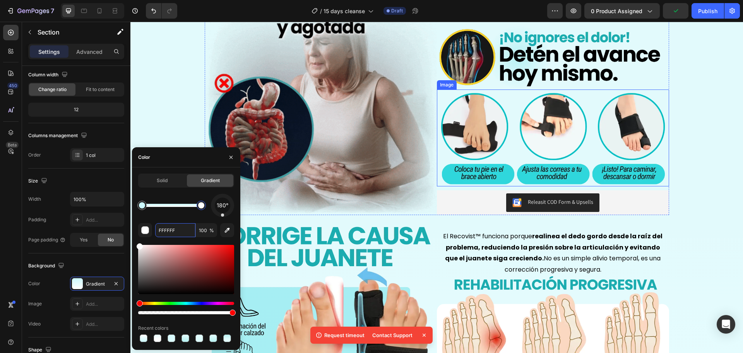
scroll to position [277, 0]
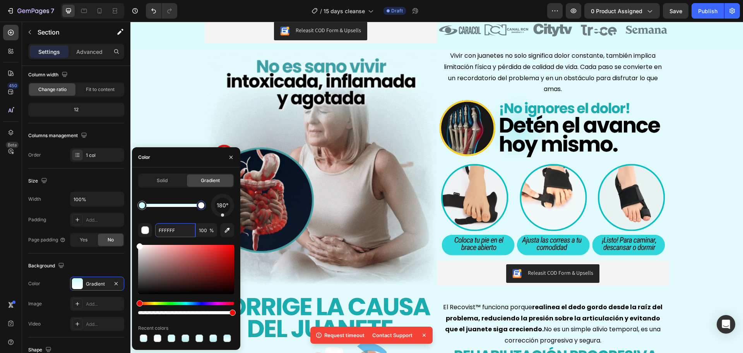
type input "FFFFFF"
click at [510, 63] on span "Vivir con juanetes no solo significa dolor constante, también implica limitació…" at bounding box center [553, 72] width 218 height 42
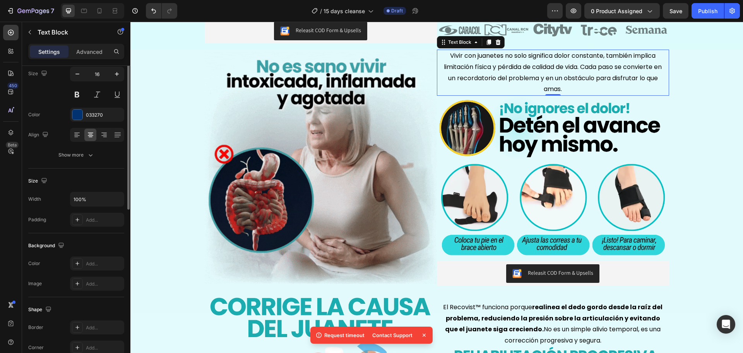
scroll to position [0, 0]
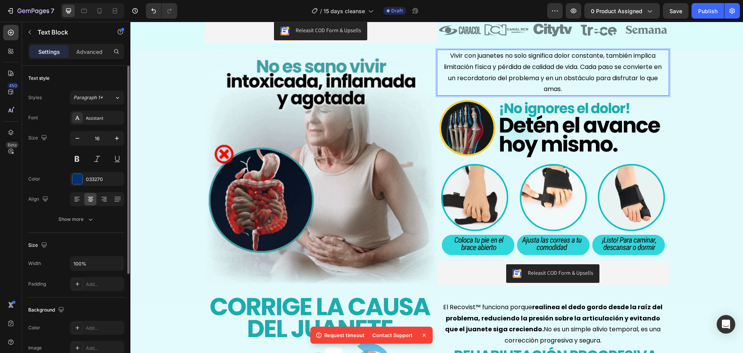
click at [510, 63] on span "Vivir con juanetes no solo significa dolor constante, también implica limitació…" at bounding box center [553, 72] width 218 height 42
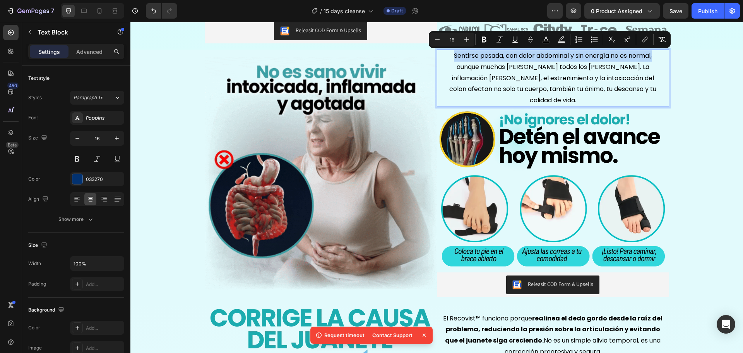
drag, startPoint x: 442, startPoint y: 55, endPoint x: 661, endPoint y: 57, distance: 218.6
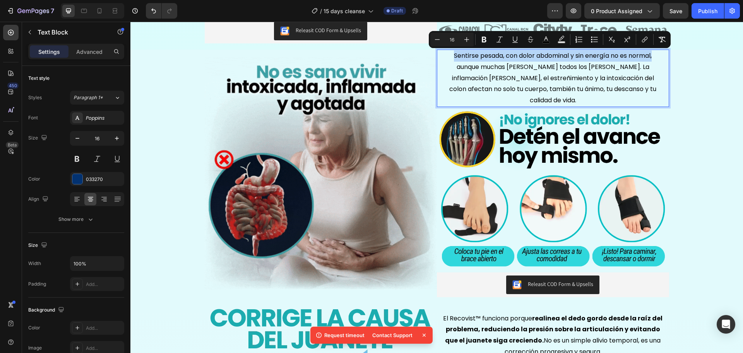
click at [661, 57] on div "Sentirse pesada, con dolor abdominal y sin energía no es normal, aunque muchas …" at bounding box center [553, 78] width 232 height 57
click at [485, 39] on icon "Editor contextual toolbar" at bounding box center [484, 40] width 5 height 6
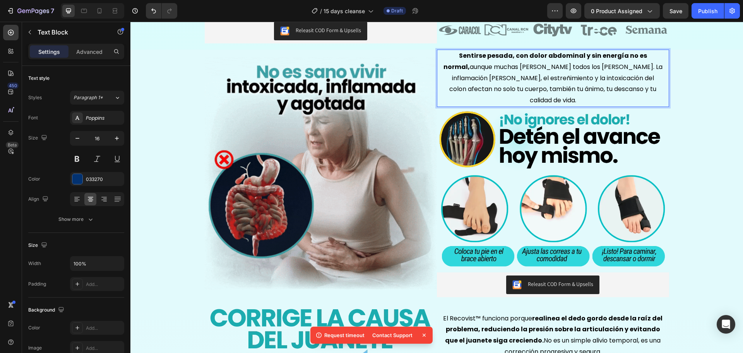
click at [630, 78] on span "Sentirse pesada, con dolor abdominal y sin energía no es normal, aunque muchas …" at bounding box center [552, 77] width 219 height 53
click at [630, 76] on span "Sentirse pesada, con dolor abdominal y sin energía no es normal, aunque muchas …" at bounding box center [552, 77] width 219 height 53
click at [608, 83] on p "Sentirse pesada, con dolor abdominal y sin energía no es normal, aunque muchas …" at bounding box center [552, 78] width 219 height 56
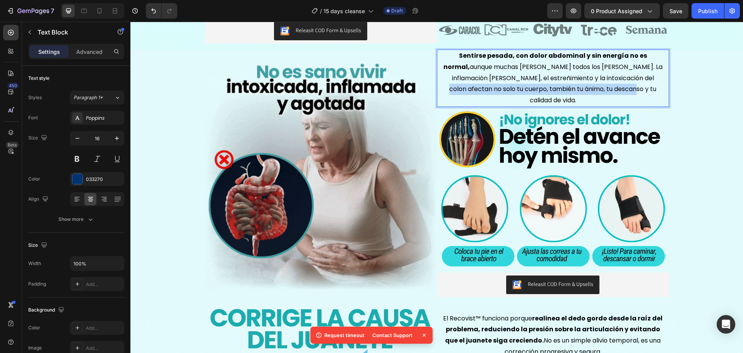
click at [608, 83] on p "Sentirse pesada, con dolor abdominal y sin energía no es normal, aunque muchas …" at bounding box center [552, 78] width 219 height 56
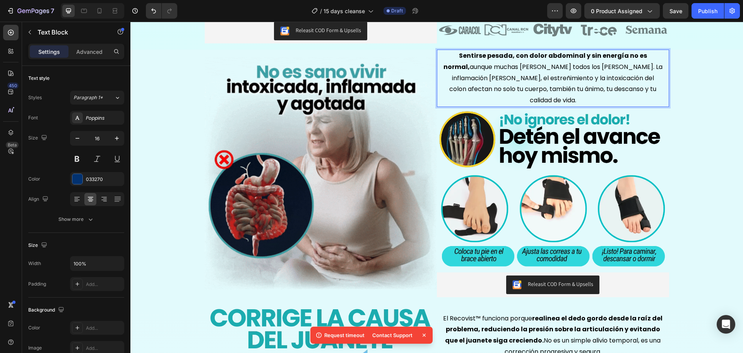
click at [614, 77] on span "Sentirse pesada, con dolor abdominal y sin energía no es normal, aunque muchas …" at bounding box center [552, 77] width 219 height 53
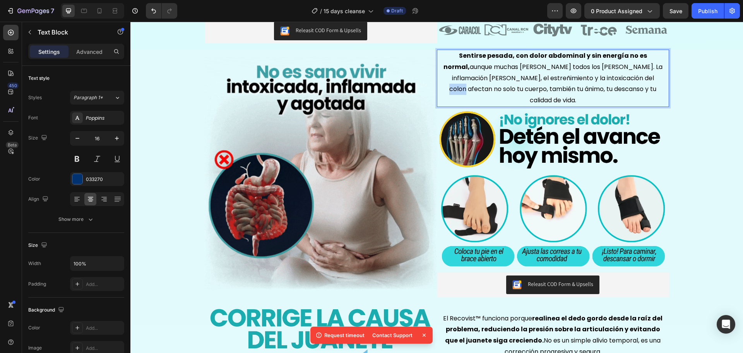
click at [614, 77] on span "Sentirse pesada, con dolor abdominal y sin energía no es normal, aunque muchas …" at bounding box center [552, 77] width 219 height 53
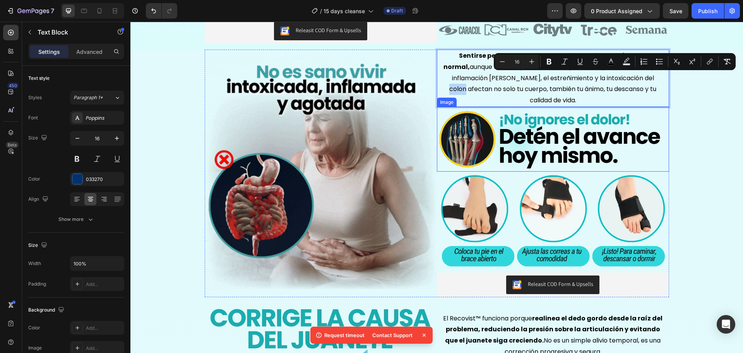
click at [467, 107] on img at bounding box center [553, 139] width 232 height 65
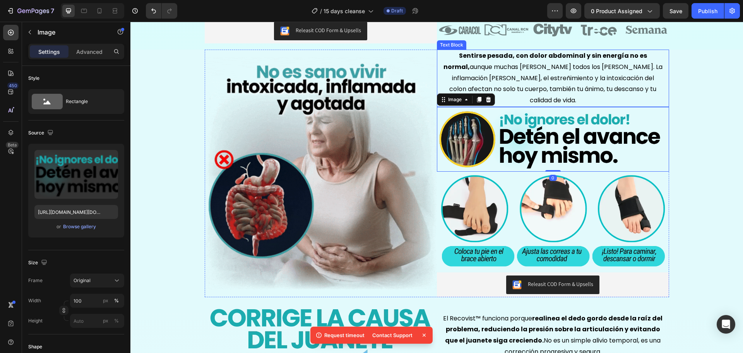
click at [536, 78] on span "Sentirse pesada, con dolor abdominal y sin energía no es normal, aunque muchas …" at bounding box center [552, 77] width 219 height 53
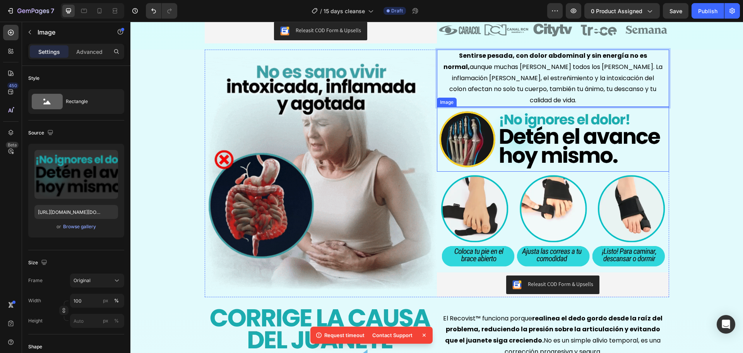
click at [516, 119] on img at bounding box center [553, 139] width 232 height 65
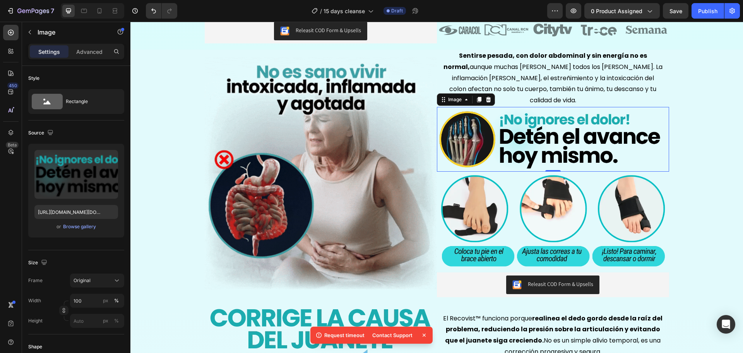
click at [622, 118] on img at bounding box center [553, 139] width 232 height 65
click at [53, 211] on input "https://cdn.shopify.com/s/files/1/0684/5536/6907/files/AnyConv.com__corr_15.web…" at bounding box center [76, 212] width 84 height 14
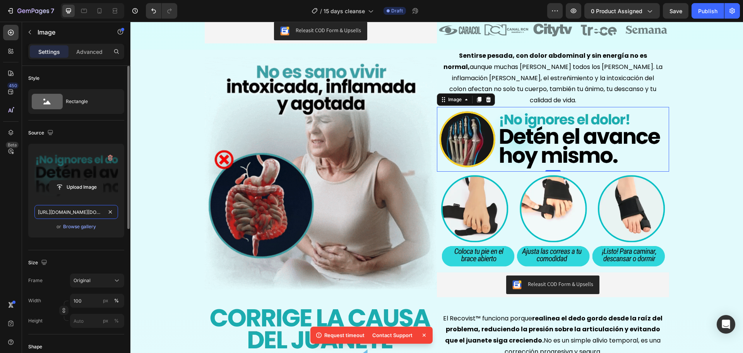
paste input "15days_7.webp?v=1756223384"
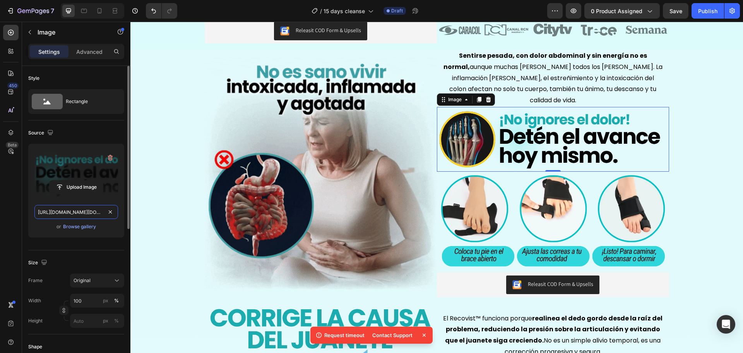
type input "https://cdn.shopify.com/s/files/1/0684/5536/6907/files/AnyConv.com__15days_7.we…"
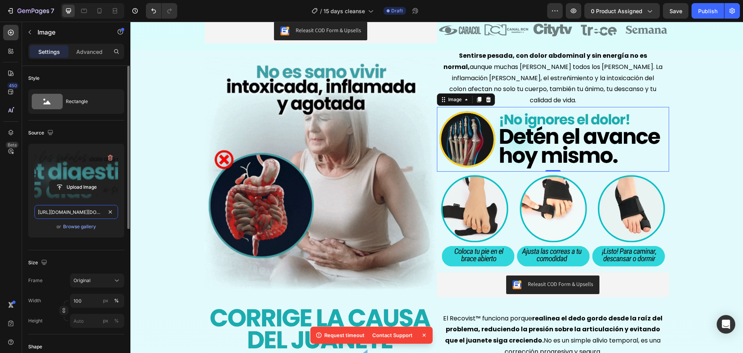
scroll to position [0, 160]
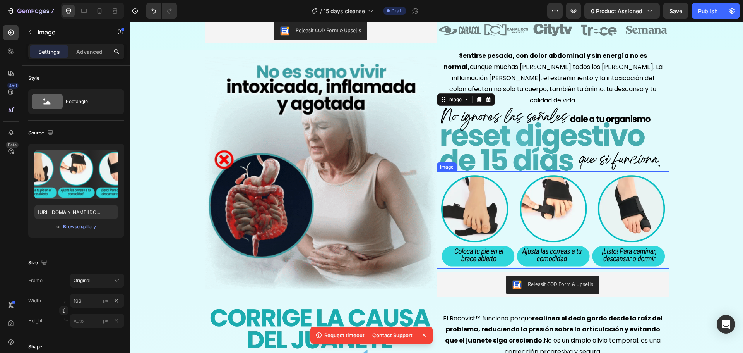
click at [500, 171] on img at bounding box center [553, 219] width 232 height 97
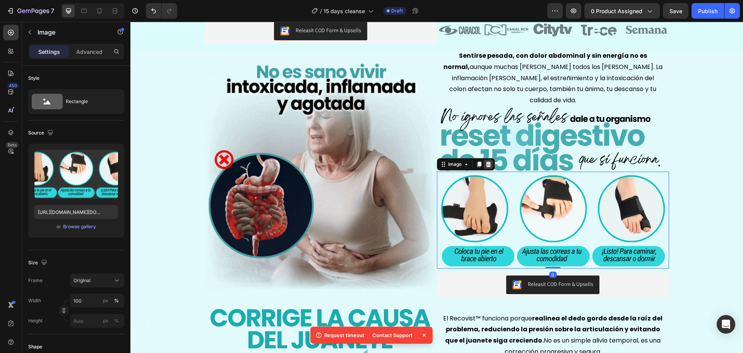
click at [486, 161] on icon at bounding box center [488, 164] width 6 height 6
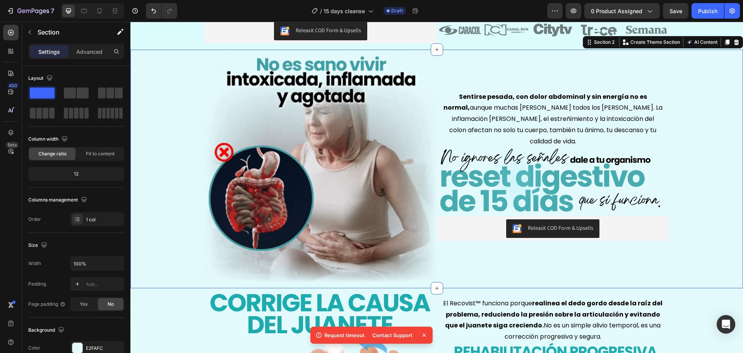
click at [687, 151] on div "Image Sentirse pesada, con dolor abdominal y sin energía no es normal, aunque m…" at bounding box center [436, 169] width 613 height 238
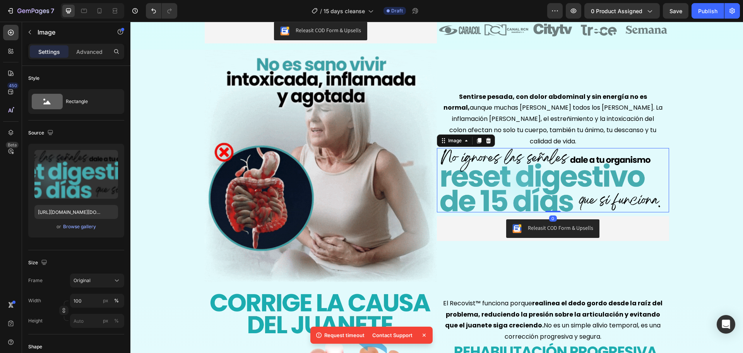
click at [580, 183] on img at bounding box center [553, 180] width 232 height 65
click at [477, 137] on icon at bounding box center [479, 140] width 6 height 6
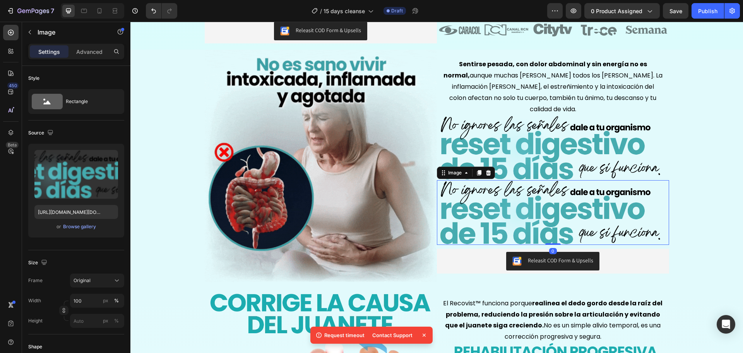
click at [458, 202] on img at bounding box center [553, 212] width 232 height 65
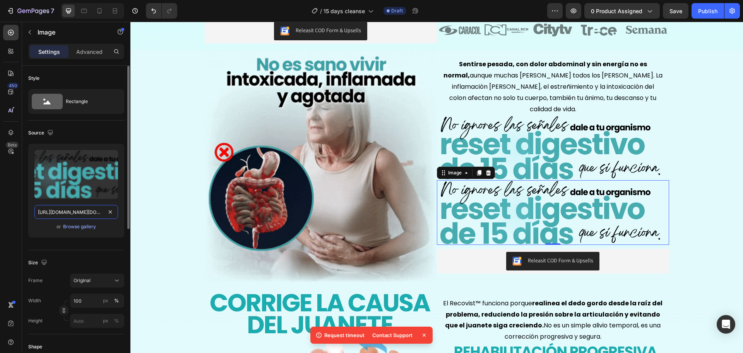
click at [58, 211] on input "https://cdn.shopify.com/s/files/1/0684/5536/6907/files/AnyConv.com__15days_7.we…" at bounding box center [76, 212] width 84 height 14
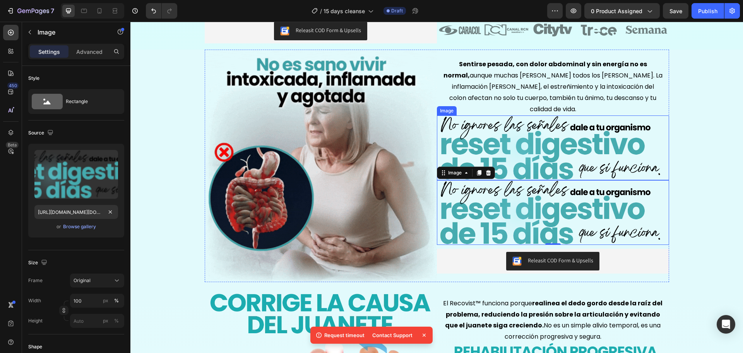
click at [501, 144] on img at bounding box center [553, 147] width 232 height 65
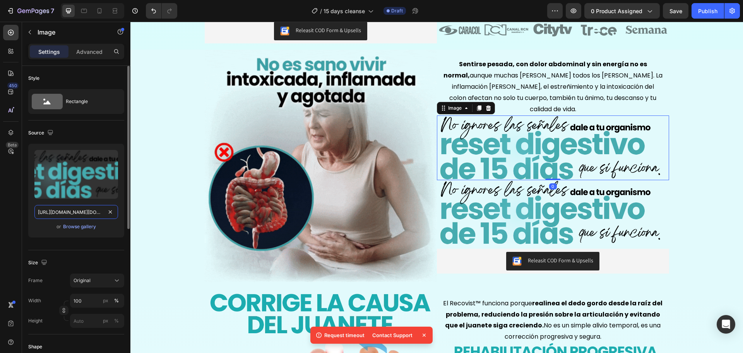
click at [63, 211] on input "https://cdn.shopify.com/s/files/1/0684/5536/6907/files/AnyConv.com__15days_7.we…" at bounding box center [76, 212] width 84 height 14
type input "v"
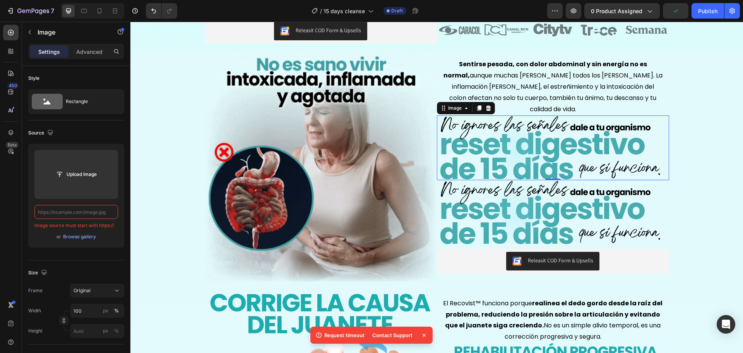
paste input "https://cdn.shopify.com/s/files/1/0684/5536/6907/files/AnyConv.com__15days_8.we…"
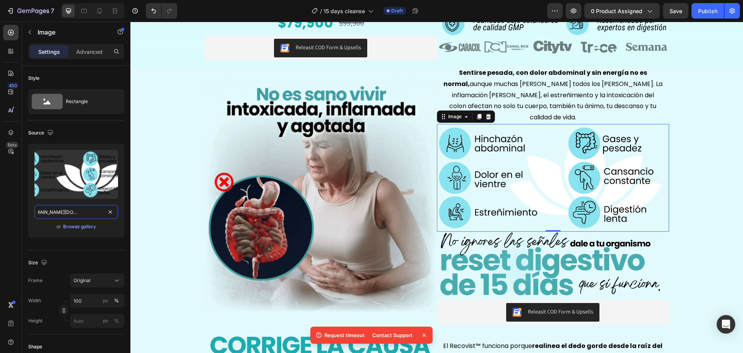
scroll to position [245, 0]
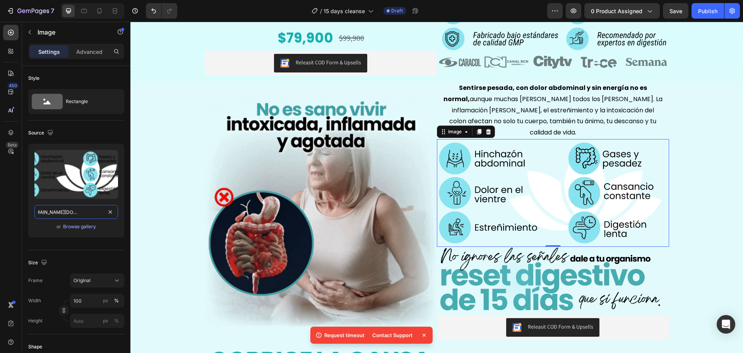
type input "https://cdn.shopify.com/s/files/1/0684/5536/6907/files/AnyConv.com__15days_8.we…"
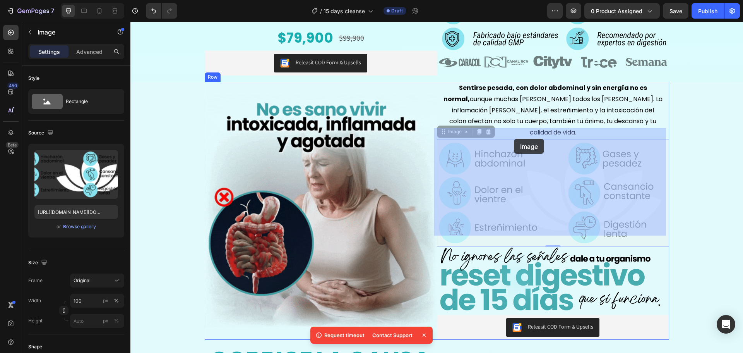
drag, startPoint x: 510, startPoint y: 195, endPoint x: 514, endPoint y: 139, distance: 56.2
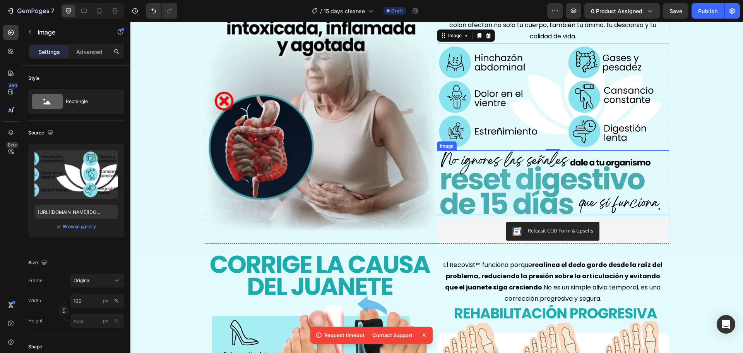
scroll to position [342, 0]
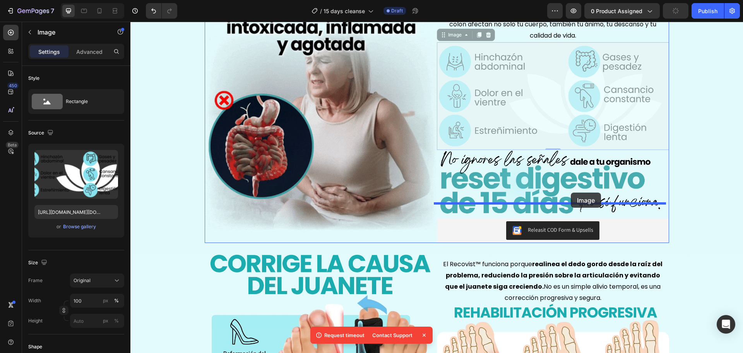
drag, startPoint x: 574, startPoint y: 99, endPoint x: 571, endPoint y: 192, distance: 93.3
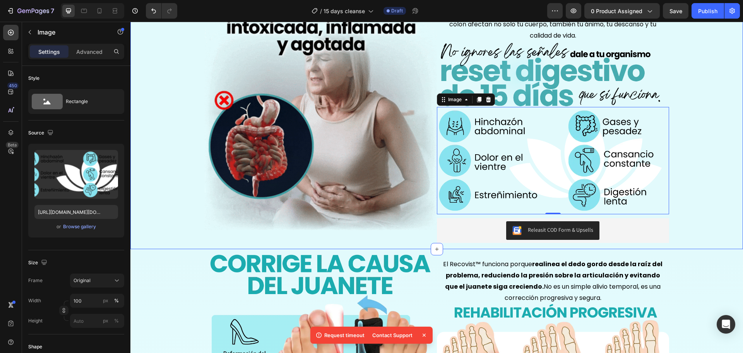
click at [695, 132] on div "Image Sentirse pesada, con dolor abdominal y sin energía no es normal, aunque m…" at bounding box center [436, 117] width 613 height 264
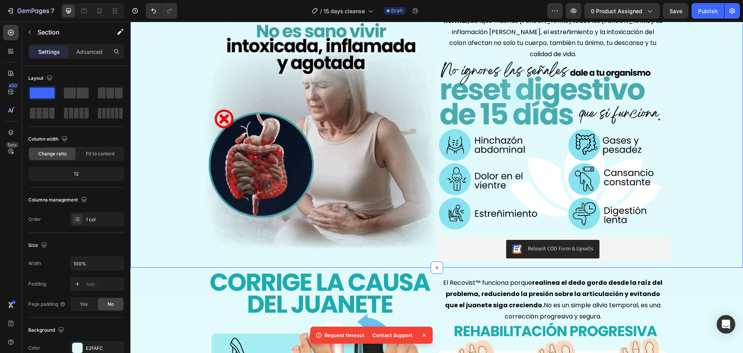
scroll to position [277, 0]
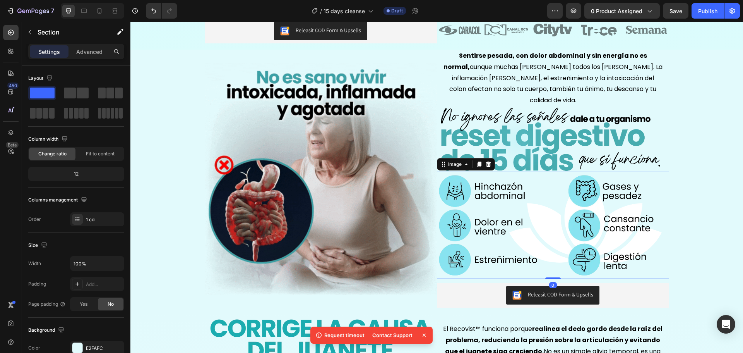
click at [561, 181] on img at bounding box center [553, 225] width 232 height 108
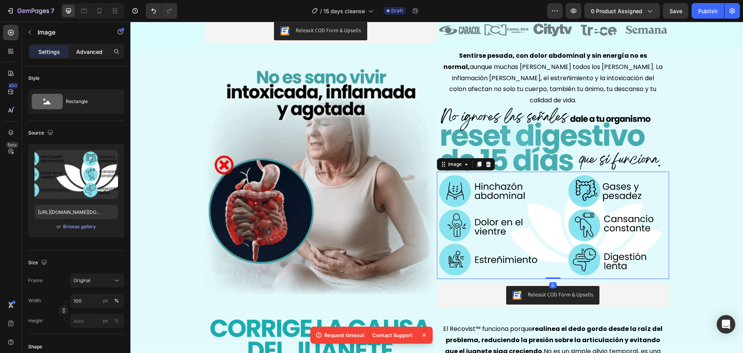
drag, startPoint x: 107, startPoint y: 46, endPoint x: 106, endPoint y: 50, distance: 4.8
click at [106, 50] on div "Advanced" at bounding box center [89, 51] width 39 height 12
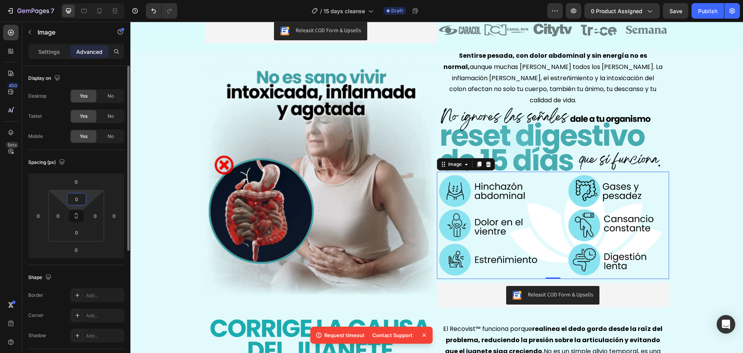
click at [77, 199] on input "0" at bounding box center [76, 199] width 15 height 12
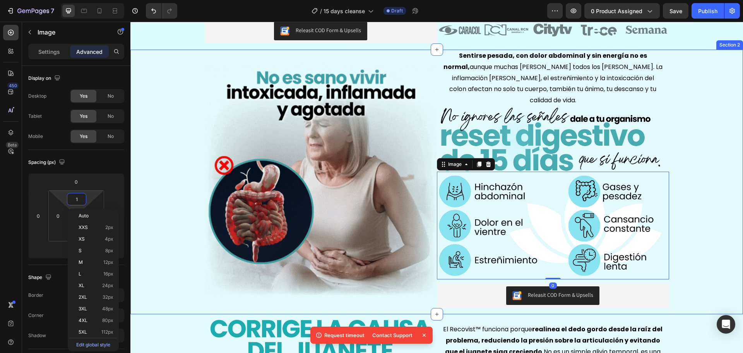
type input "10"
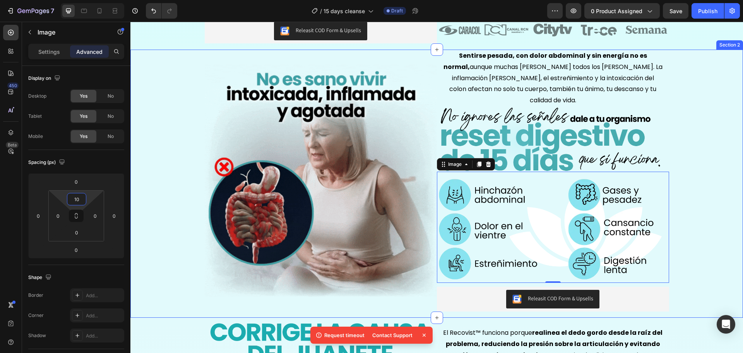
click at [714, 159] on div "Image Sentirse pesada, con dolor abdominal y sin energía no es normal, aunque m…" at bounding box center [436, 184] width 613 height 268
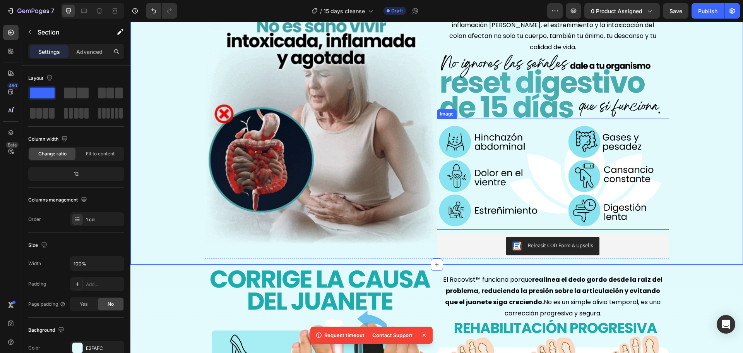
scroll to position [342, 0]
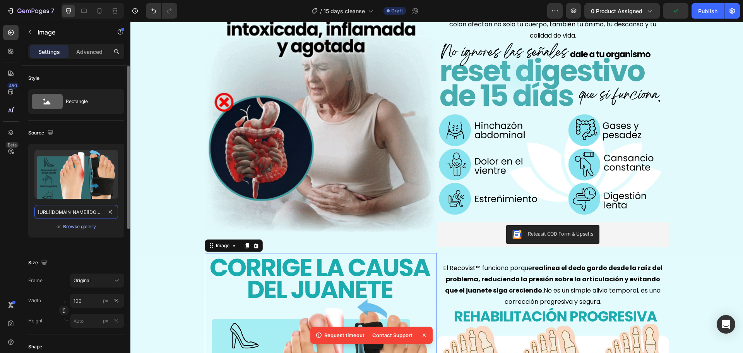
click at [70, 213] on input "https://cdn.shopify.com/s/files/1/0684/5536/6907/files/AnyConv.com__corr_2.webp…" at bounding box center [76, 212] width 84 height 14
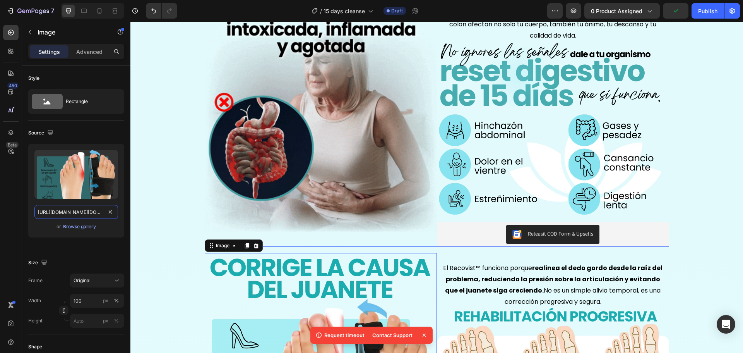
paste input "15days_9.webp?v=1756223384"
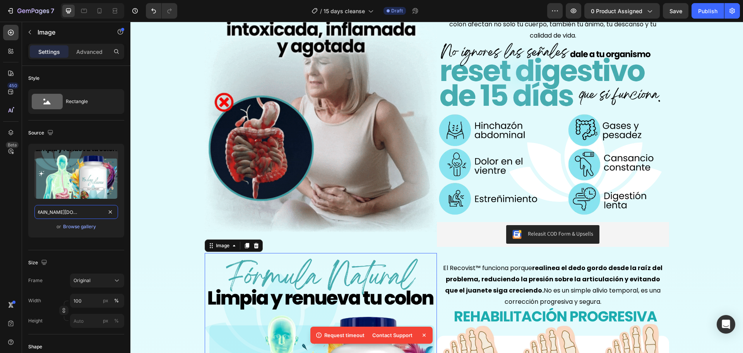
type input "https://cdn.shopify.com/s/files/1/0684/5536/6907/files/AnyConv.com__15days_9.we…"
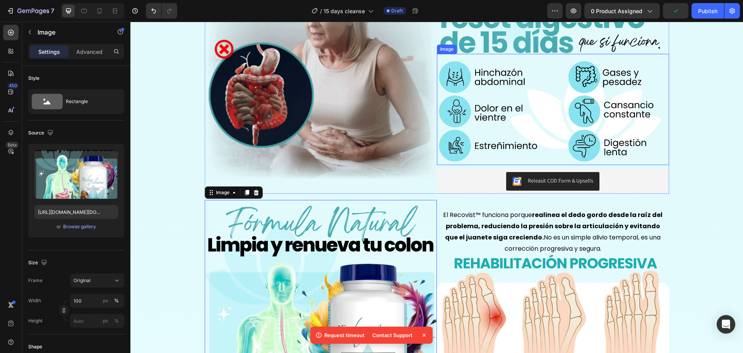
scroll to position [406, 0]
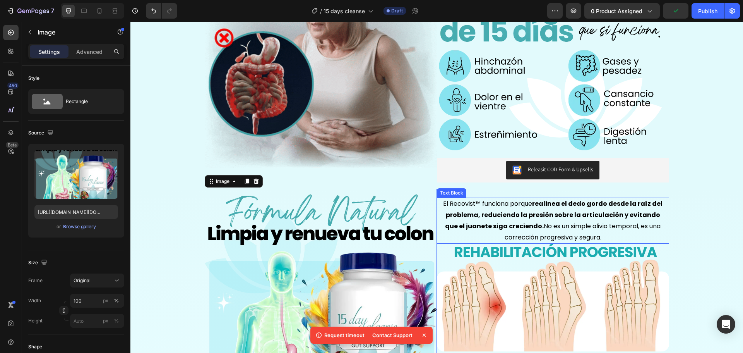
click at [542, 207] on strong "realinea el dedo gordo desde la raíz del problema, reduciendo la presión sobre …" at bounding box center [553, 214] width 217 height 31
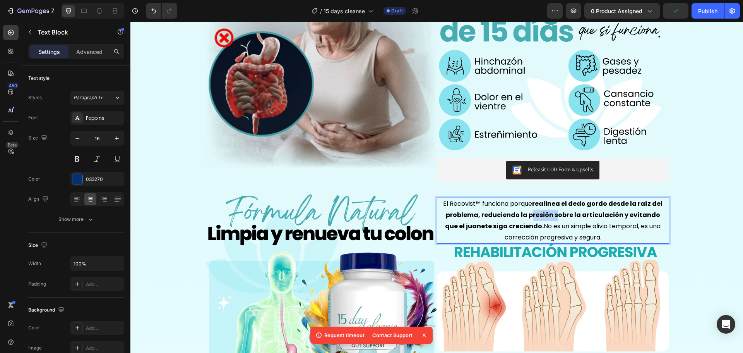
click at [542, 207] on strong "realinea el dedo gordo desde la raíz del problema, reduciendo la presión sobre …" at bounding box center [553, 214] width 217 height 31
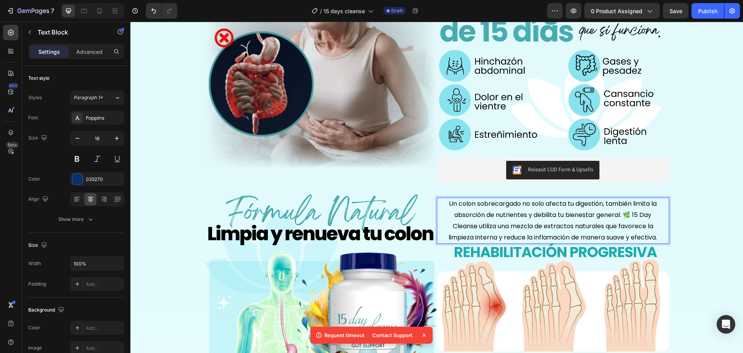
click at [532, 214] on span "Un colon sobrecargado no solo afecta tu digestión, también limita la absorción …" at bounding box center [552, 220] width 209 height 42
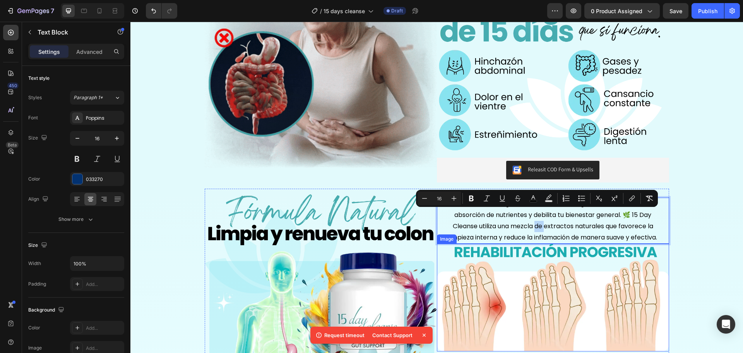
scroll to position [438, 0]
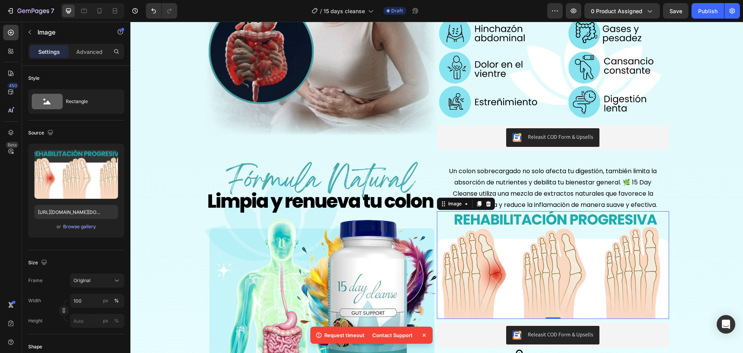
click at [507, 238] on img at bounding box center [553, 265] width 232 height 108
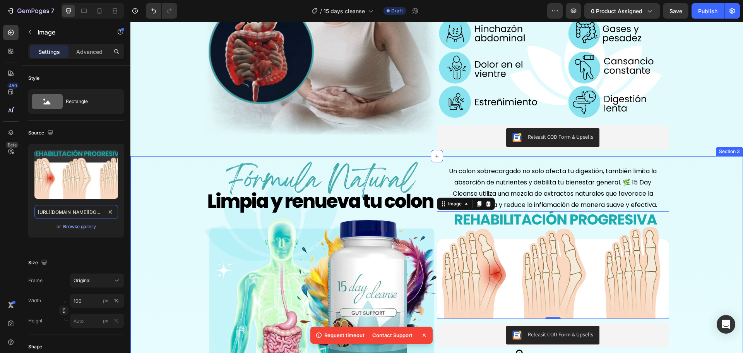
paste input "15days_10.webp?v=1756223384"
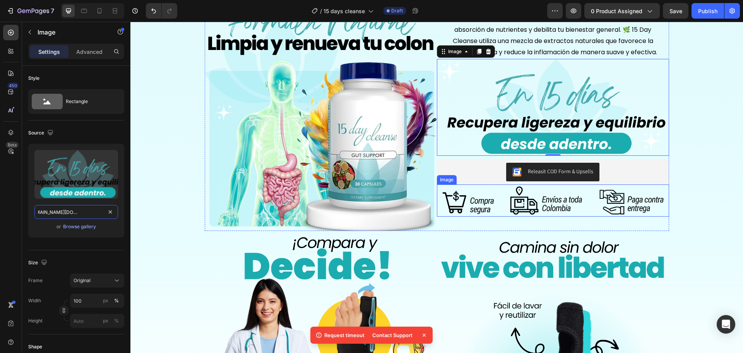
scroll to position [599, 0]
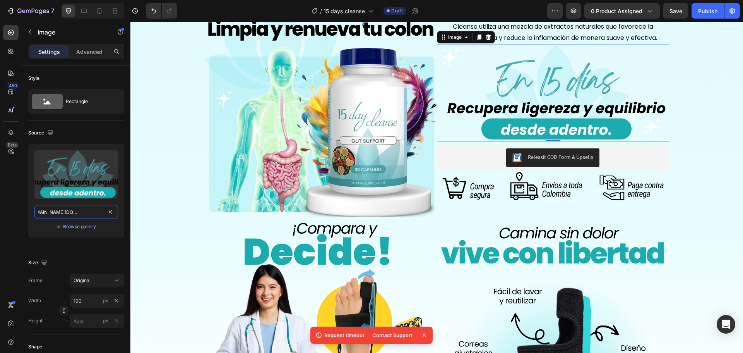
type input "https://cdn.shopify.com/s/files/1/0684/5536/6907/files/AnyConv.com__15days_10.w…"
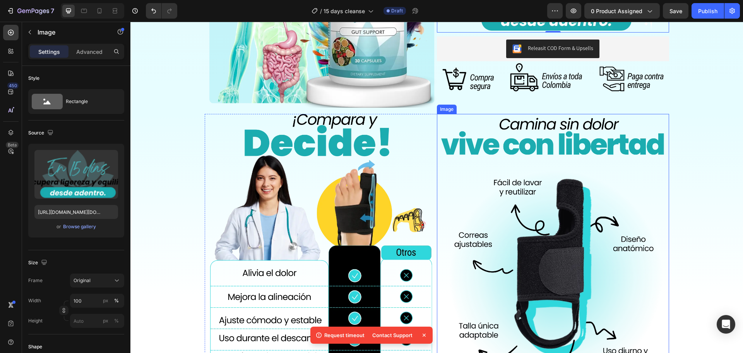
scroll to position [729, 0]
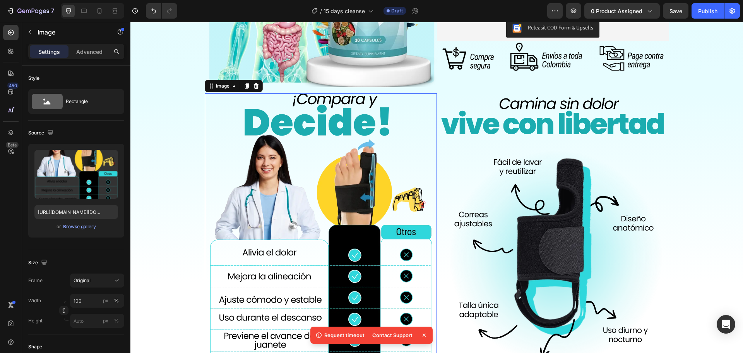
click at [330, 189] on img at bounding box center [321, 233] width 224 height 281
click at [57, 211] on input "https://cdn.shopify.com/s/files/1/0684/5536/6907/files/AnyConv.com__corr_4.webp…" at bounding box center [76, 212] width 84 height 14
paste input "15days_11.webp?v=1756223384"
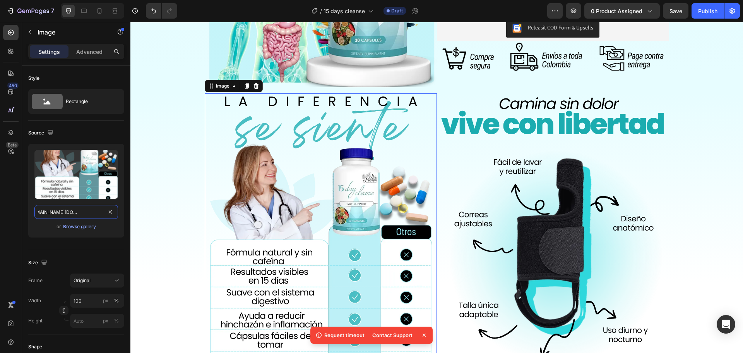
type input "https://cdn.shopify.com/s/files/1/0684/5536/6907/files/AnyConv.com__15days_11.w…"
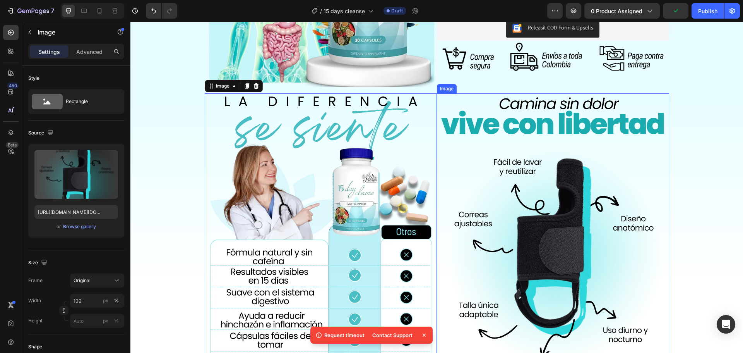
click at [536, 180] on img at bounding box center [553, 233] width 224 height 281
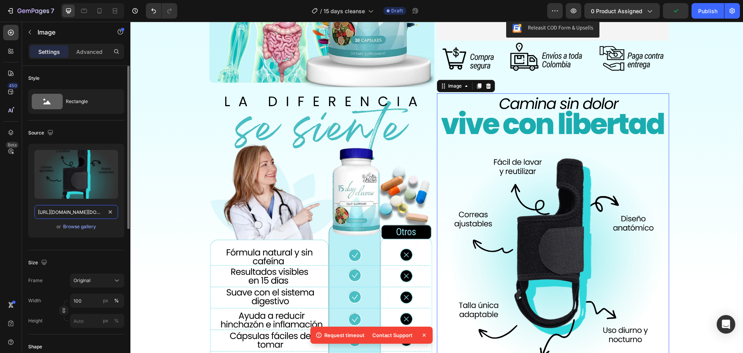
click at [50, 213] on input "https://cdn.shopify.com/s/files/1/0684/5536/6907/files/AnyConv.com__corr_5.webp…" at bounding box center [76, 212] width 84 height 14
paste input "15days_12.webp?v=1756223384"
type input "https://cdn.shopify.com/s/files/1/0684/5536/6907/files/AnyConv.com__15days_12.w…"
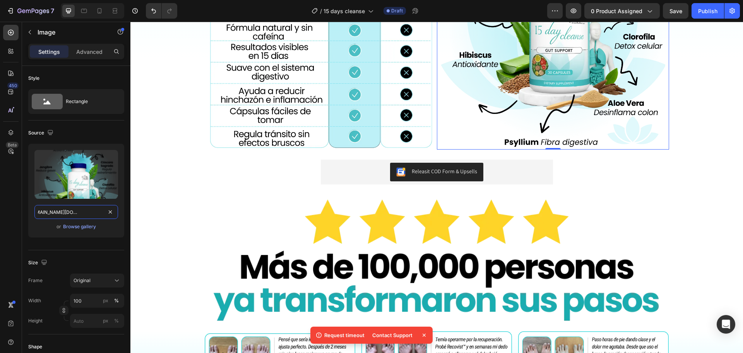
scroll to position [954, 0]
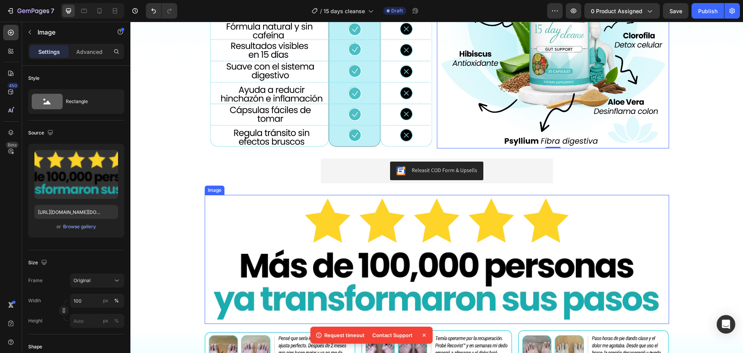
click at [335, 260] on img at bounding box center [437, 259] width 464 height 129
click at [82, 229] on div "Browse gallery" at bounding box center [79, 226] width 33 height 7
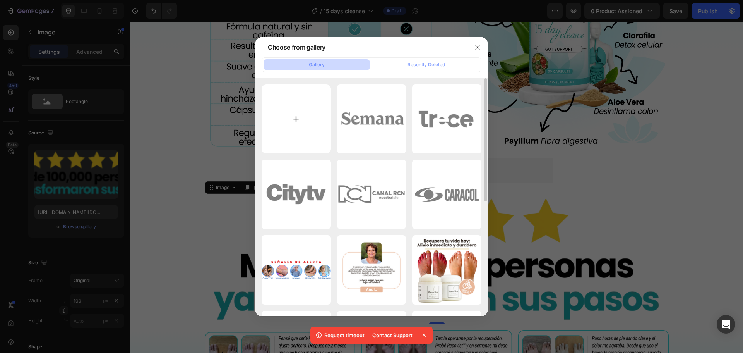
click at [306, 133] on input "file" at bounding box center [296, 118] width 69 height 69
type input "C:\fakepath\15 days (13).png"
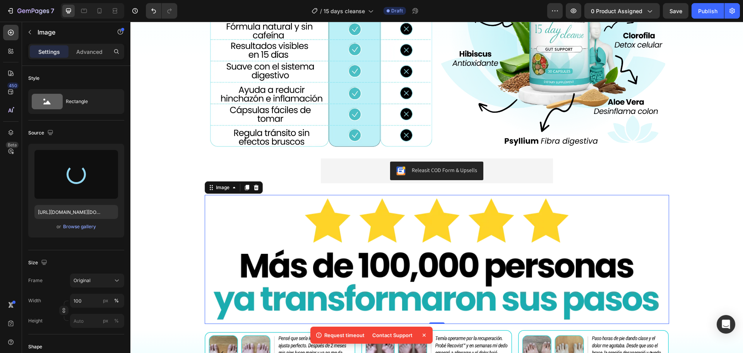
type input "https://cdn.shopify.com/s/files/1/0684/5536/6907/files/gempages_501248660210713…"
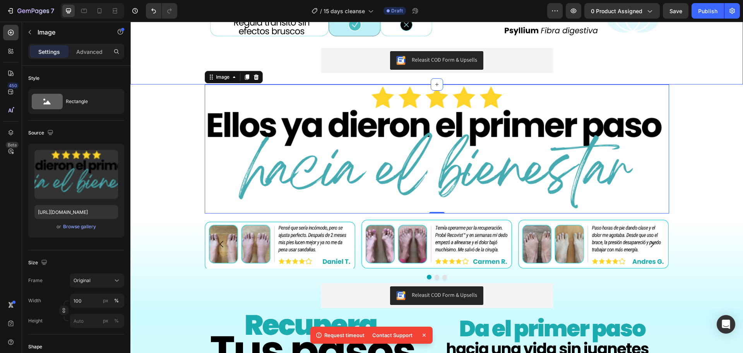
scroll to position [1083, 0]
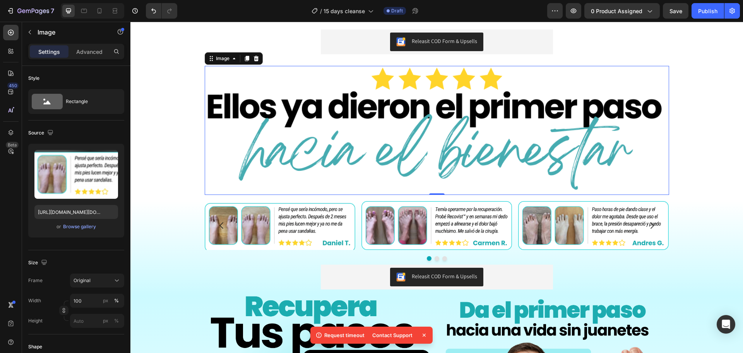
click at [262, 219] on img at bounding box center [280, 225] width 151 height 49
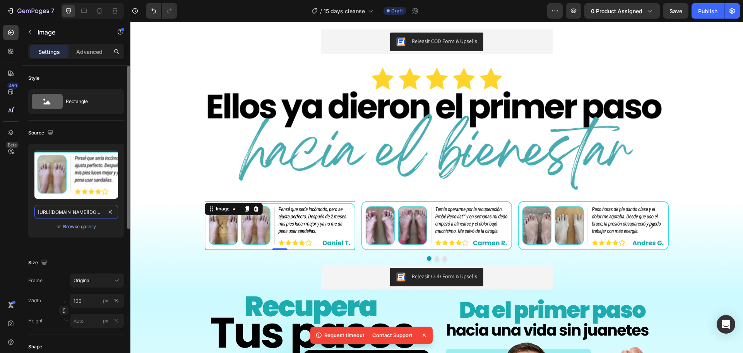
click at [86, 211] on input "https://cdn.shopify.com/s/files/1/0684/5536/6907/files/AnyConv.com__corr_7.webp…" at bounding box center [76, 212] width 84 height 14
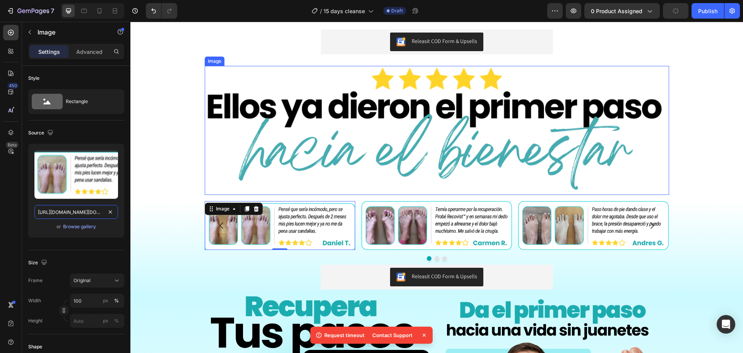
paste input "15days_12.webp?v=1756223384"
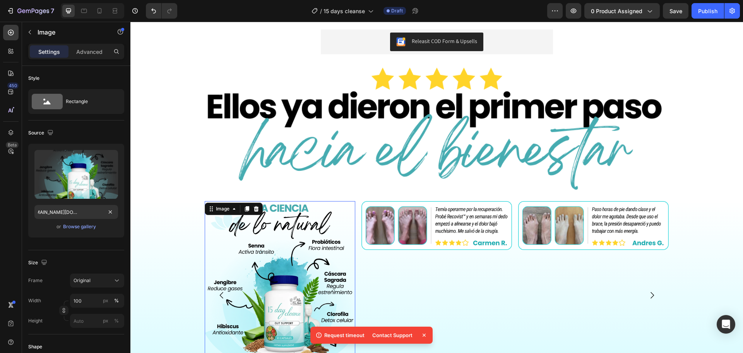
scroll to position [0, 0]
click at [77, 211] on input "https://cdn.shopify.com/s/files/1/0684/5536/6907/files/AnyConv.com__15days_12.w…" at bounding box center [76, 212] width 84 height 14
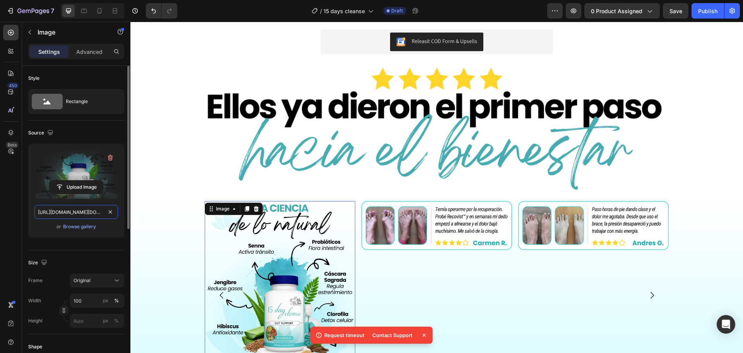
paste input "6"
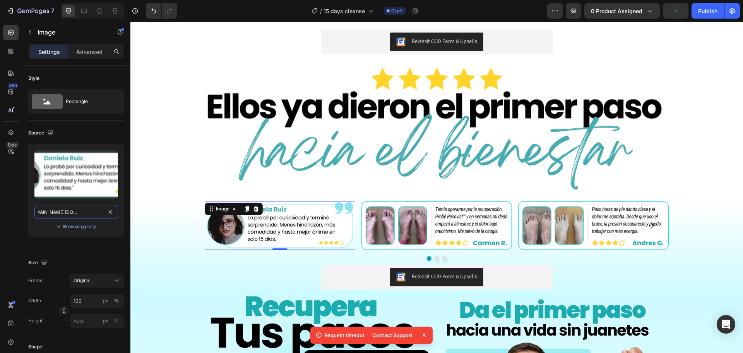
type input "https://cdn.shopify.com/s/files/1/0684/5536/6907/files/AnyConv.com__15days_16.w…"
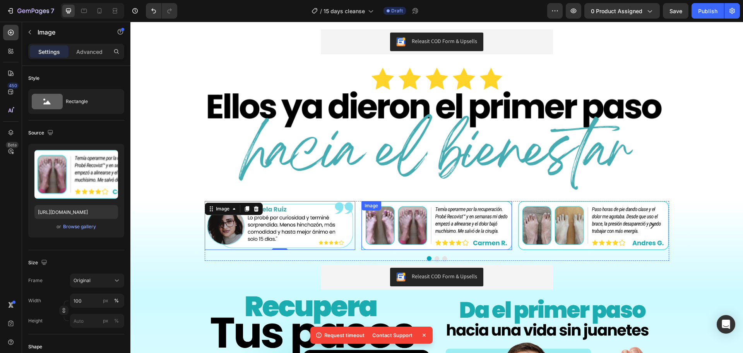
click at [427, 235] on img at bounding box center [436, 225] width 151 height 49
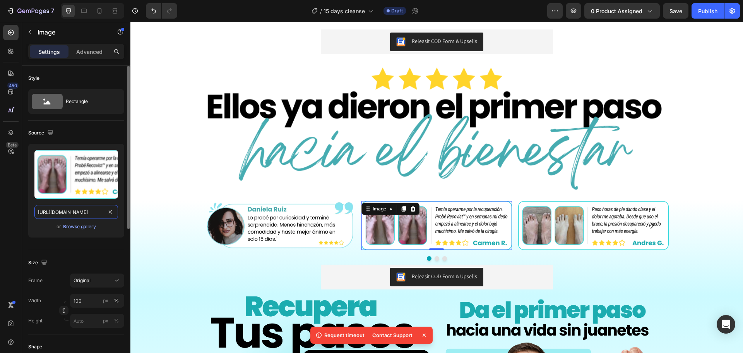
click at [81, 211] on input "https://cdn.shopify.com/s/files/1/0684/5536/6907/files/16_a674fc99-4bc3-4177-ba…" at bounding box center [76, 212] width 84 height 14
paste input "AnyConv.com__15days_16.webp?v=1756223384"
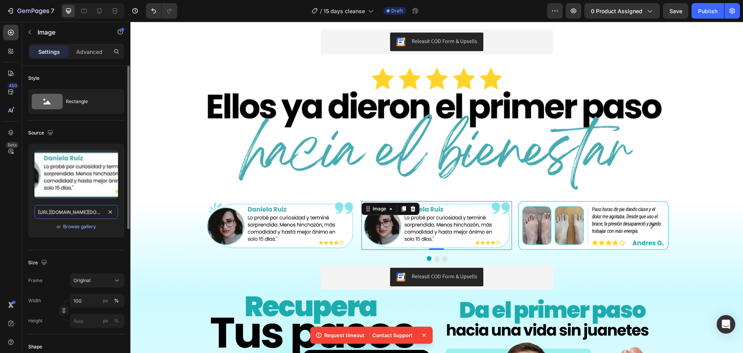
click at [86, 210] on input "https://cdn.shopify.com/s/files/1/0684/5536/6907/files/AnyConv.com__15days_16.w…" at bounding box center [76, 212] width 84 height 14
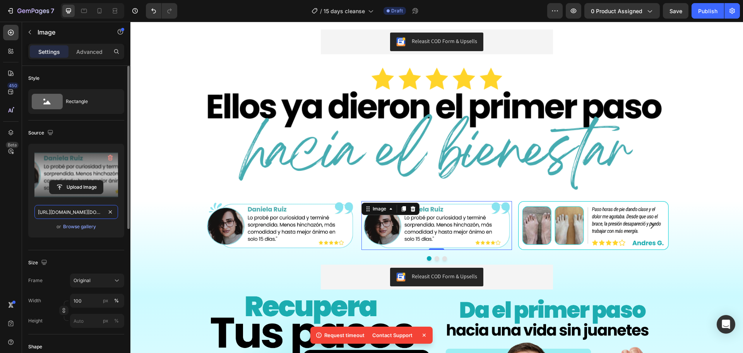
paste input "5"
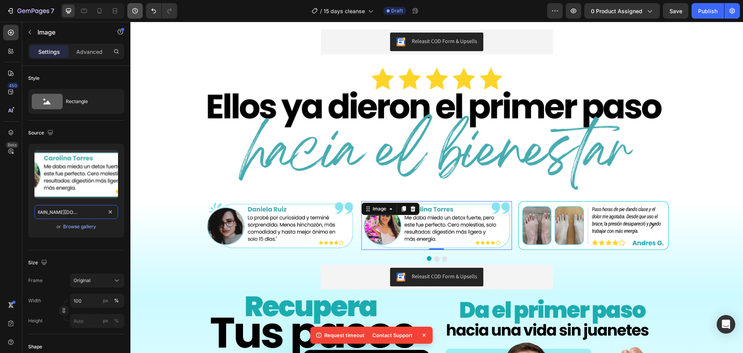
type input "https://cdn.shopify.com/s/files/1/0684/5536/6907/files/AnyConv.com__15days_15.w…"
click at [607, 222] on img at bounding box center [593, 225] width 151 height 49
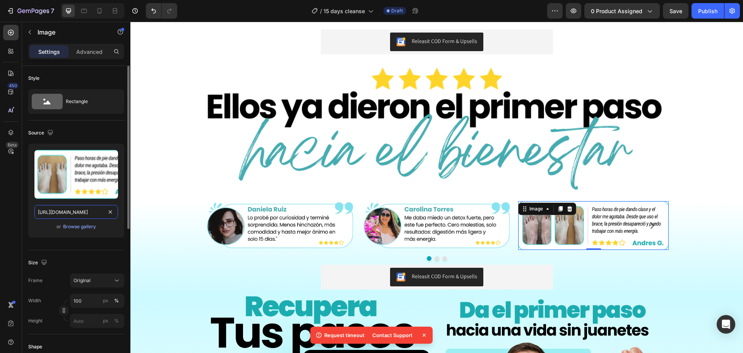
click at [88, 216] on input "https://cdn.shopify.com/s/files/1/0684/5536/6907/files/17_fc291132-8ede-4735-91…" at bounding box center [76, 212] width 84 height 14
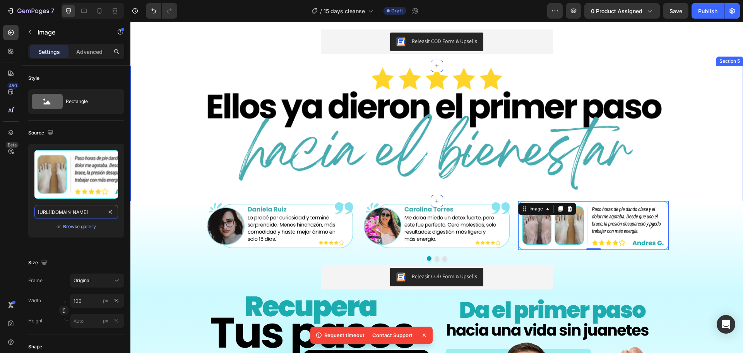
paste input "AnyConv.com__15days_14.webp?v=1756223384"
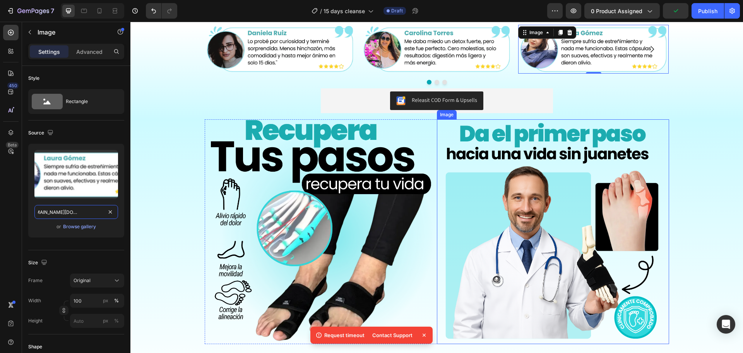
scroll to position [1277, 0]
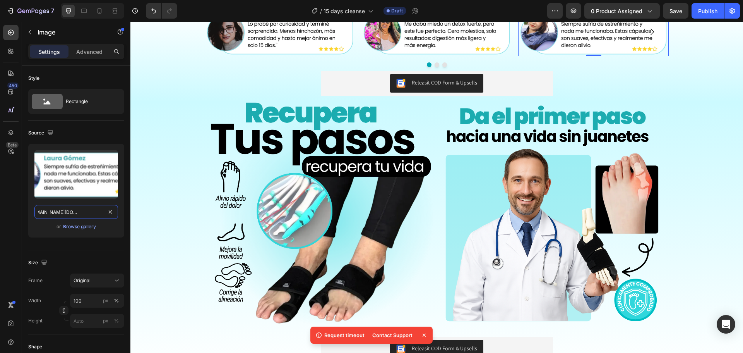
type input "https://cdn.shopify.com/s/files/1/0684/5536/6907/files/AnyConv.com__15days_14.w…"
click at [379, 195] on img at bounding box center [321, 214] width 224 height 224
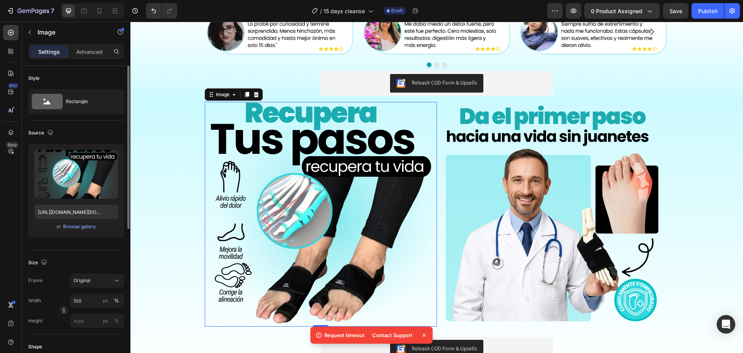
click at [54, 220] on div "Upload Image https://cdn.shopify.com/s/files/1/0684/5536/6907/files/AnyConv.com…" at bounding box center [76, 191] width 96 height 94
click at [70, 213] on input "https://cdn.shopify.com/s/files/1/0684/5536/6907/files/AnyConv.com__corr_8.webp…" at bounding box center [76, 212] width 84 height 14
paste input "15days_17.webp?v=1756223384"
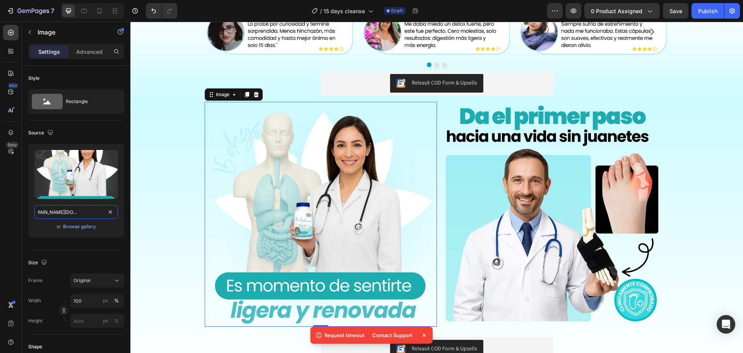
type input "https://cdn.shopify.com/s/files/1/0684/5536/6907/files/AnyConv.com__15days_17.w…"
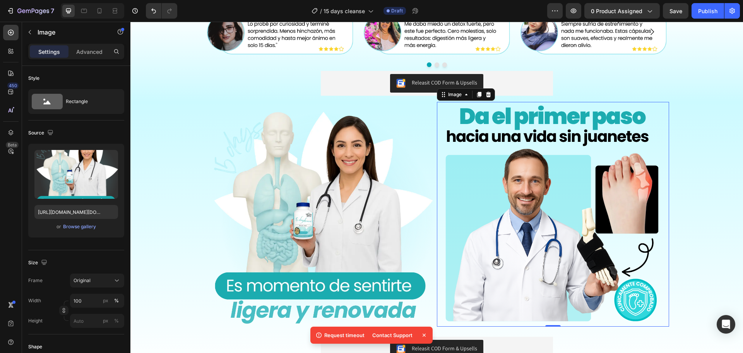
click at [572, 175] on img at bounding box center [553, 214] width 224 height 224
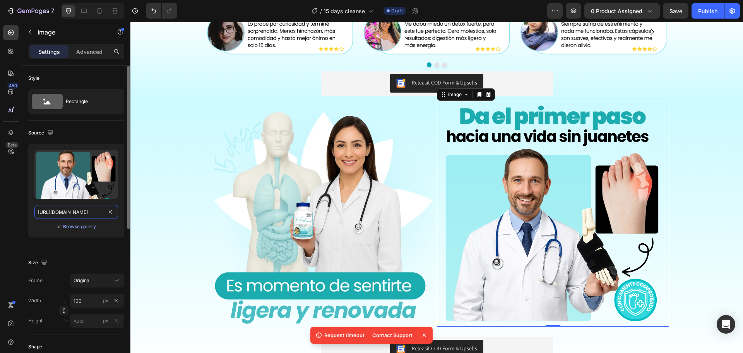
click at [70, 218] on input "https://cdn.shopify.com/s/files/1/0684/5536/6907/files/corrector_juanetes.png?v…" at bounding box center [76, 212] width 84 height 14
paste input "AnyConv.com__15days_18.webp?v=1756223384"
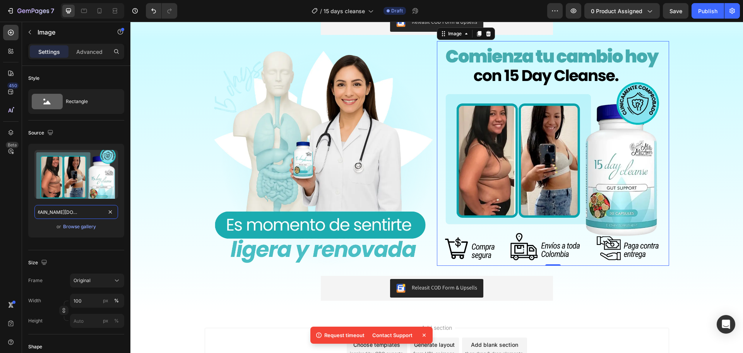
scroll to position [884, 0]
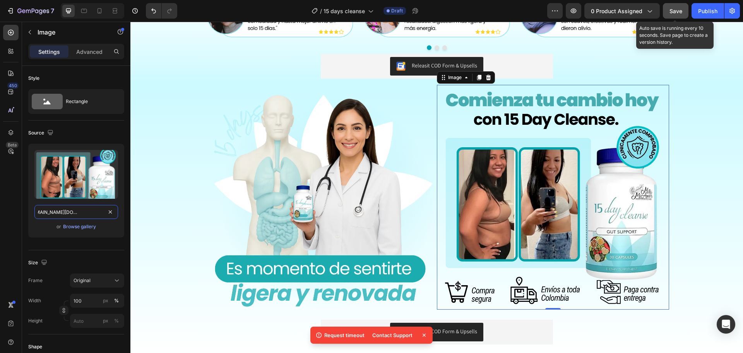
type input "https://cdn.shopify.com/s/files/1/0684/5536/6907/files/AnyConv.com__15days_18.w…"
click at [677, 13] on span "Save" at bounding box center [675, 11] width 13 height 7
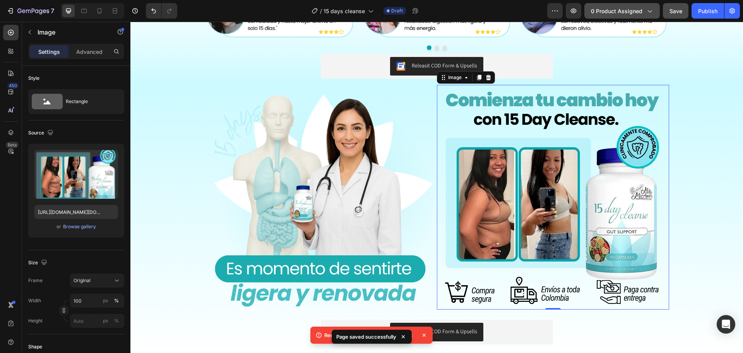
click at [600, 7] on span "0 product assigned" at bounding box center [616, 11] width 51 height 8
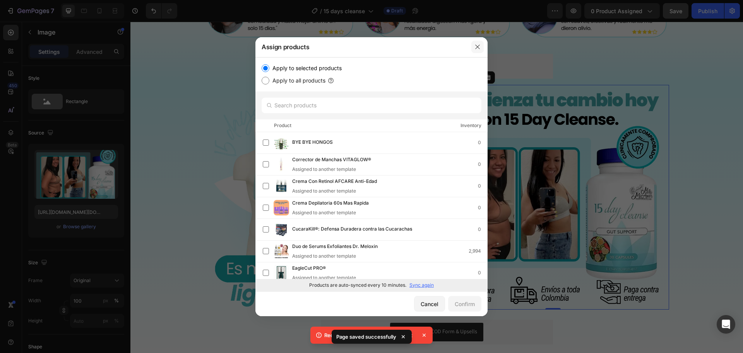
click at [481, 48] on button "button" at bounding box center [477, 47] width 12 height 12
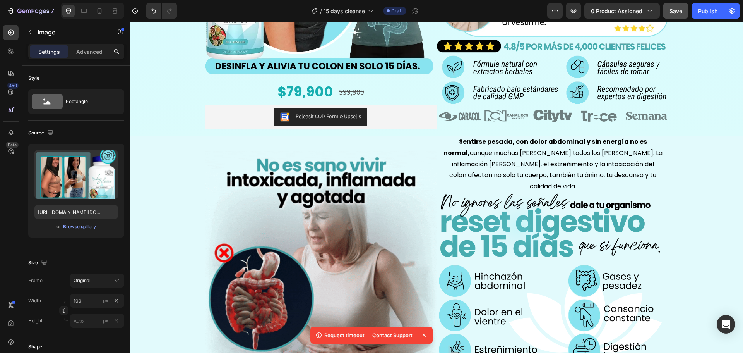
scroll to position [101, 0]
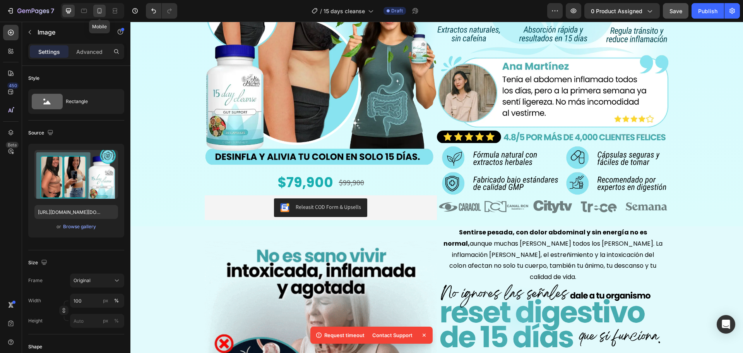
click at [96, 6] on div at bounding box center [99, 11] width 12 height 12
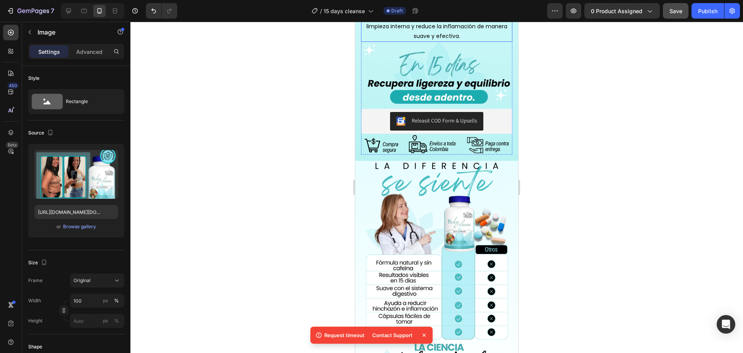
scroll to position [939, 0]
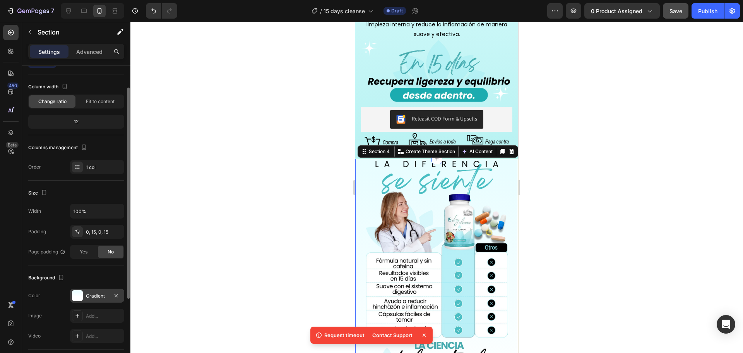
click at [98, 297] on div "Gradient" at bounding box center [97, 295] width 22 height 7
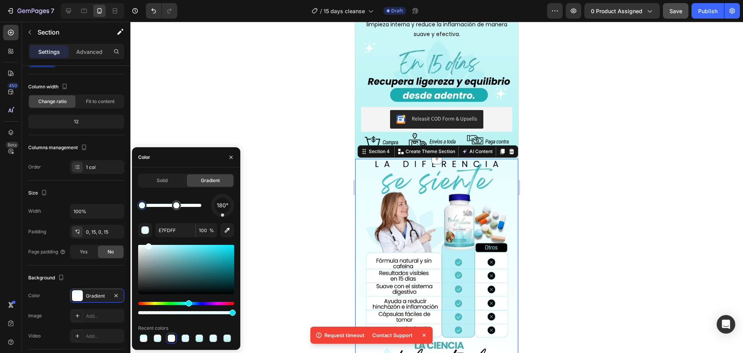
click at [137, 206] on div at bounding box center [141, 204] width 9 height 9
click at [235, 232] on div "Solid Gradient 180° E7FDFF 100 % Recent colors" at bounding box center [186, 258] width 108 height 170
click at [226, 233] on icon "button" at bounding box center [227, 230] width 8 height 8
type input "BAF2F2"
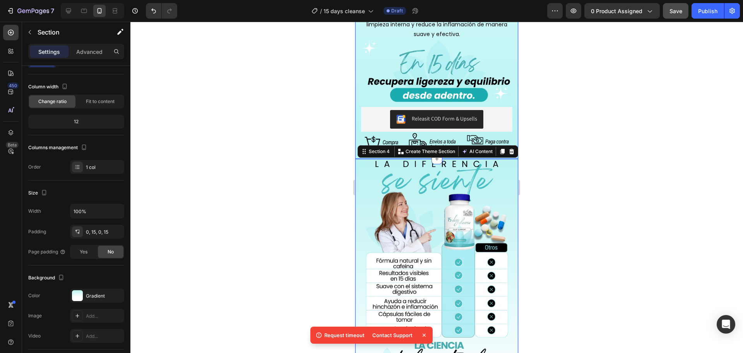
click at [602, 156] on div at bounding box center [436, 187] width 613 height 331
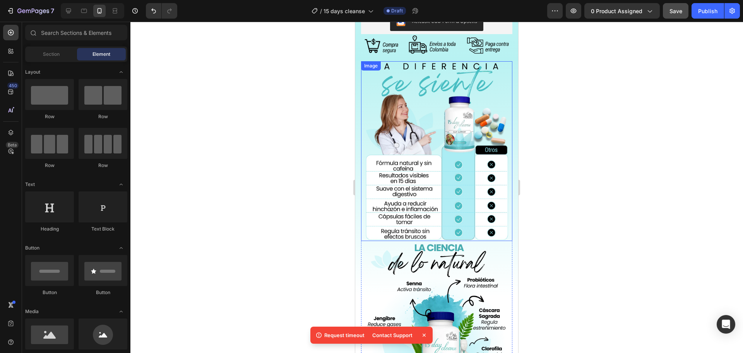
scroll to position [1036, 0]
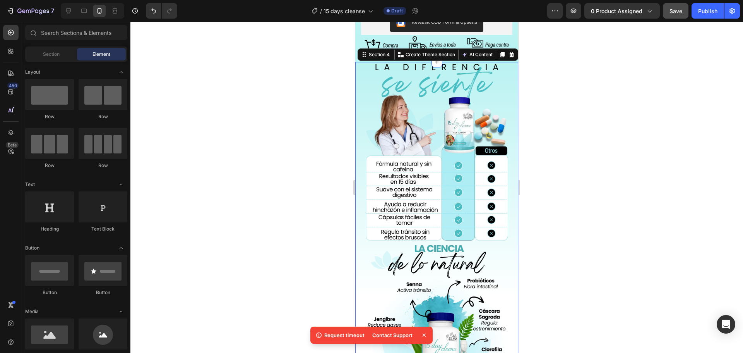
click at [359, 87] on div "Image Image Row Row Releasit COD Form & Upsells Releasit COD Form & Upsells Pro…" at bounding box center [436, 265] width 163 height 406
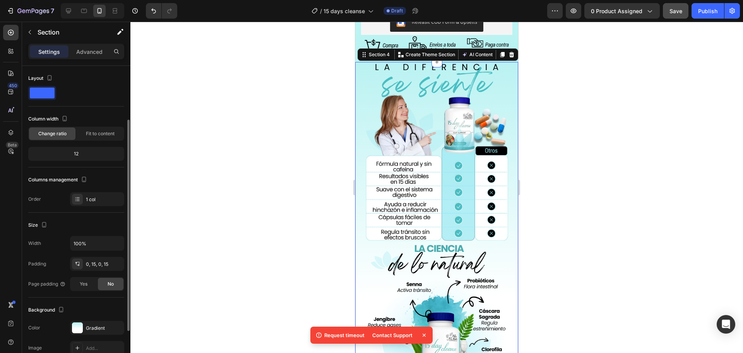
scroll to position [32, 0]
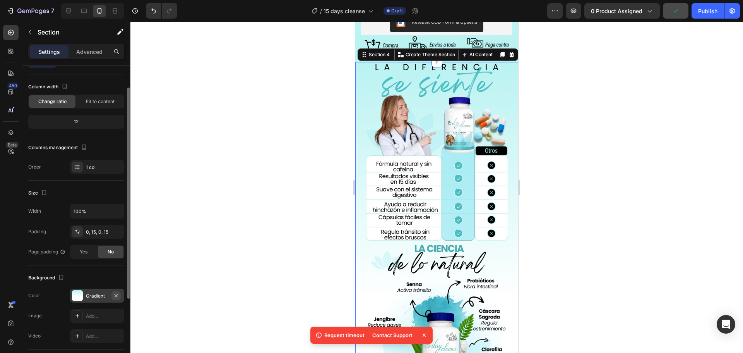
click at [114, 296] on icon "button" at bounding box center [116, 295] width 6 height 6
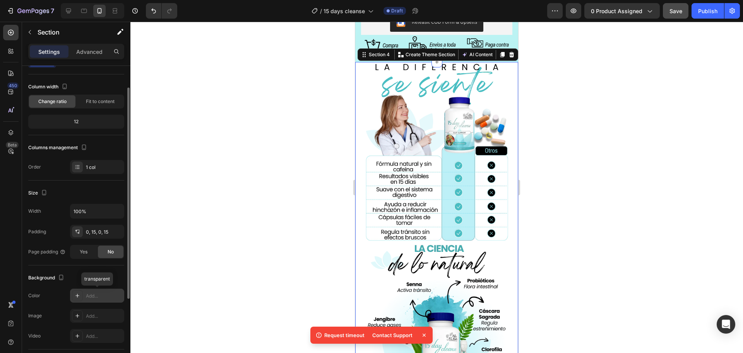
click at [98, 294] on div "Add..." at bounding box center [104, 295] width 36 height 7
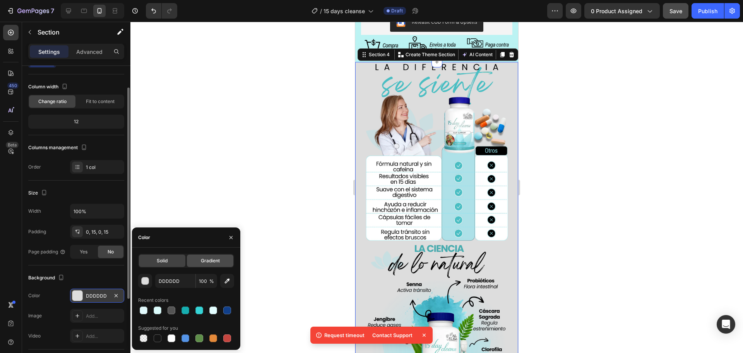
click at [206, 255] on div "Gradient" at bounding box center [210, 260] width 46 height 12
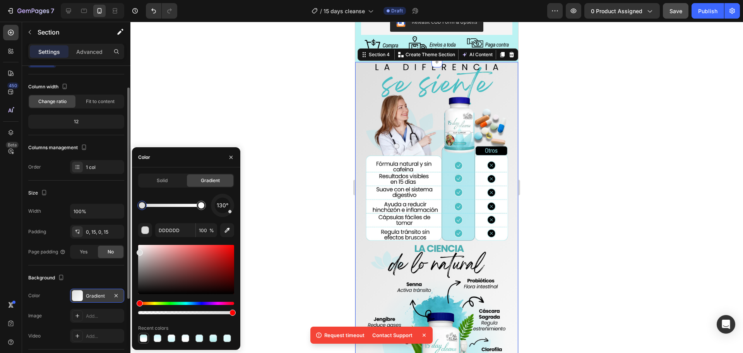
click at [143, 340] on div at bounding box center [144, 338] width 8 height 8
type input "BAF2F2"
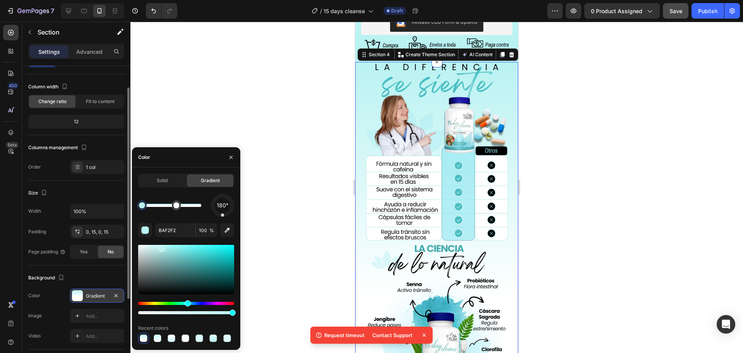
click at [586, 156] on div at bounding box center [436, 187] width 613 height 331
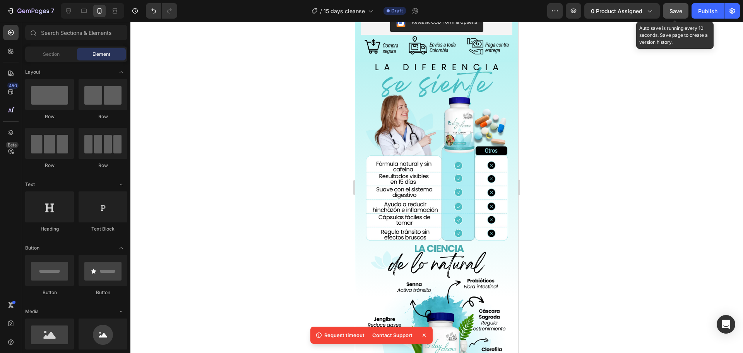
click at [680, 9] on span "Save" at bounding box center [675, 11] width 13 height 7
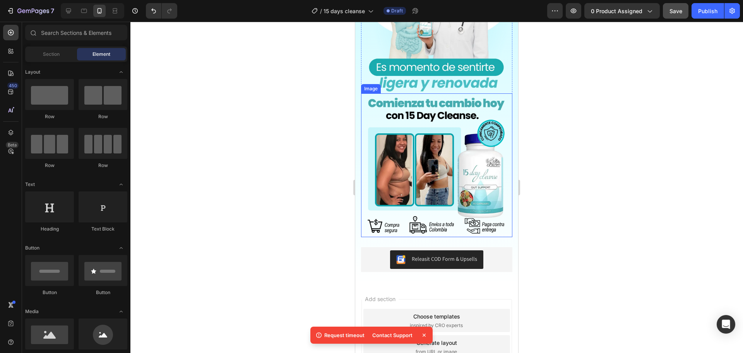
scroll to position [1681, 0]
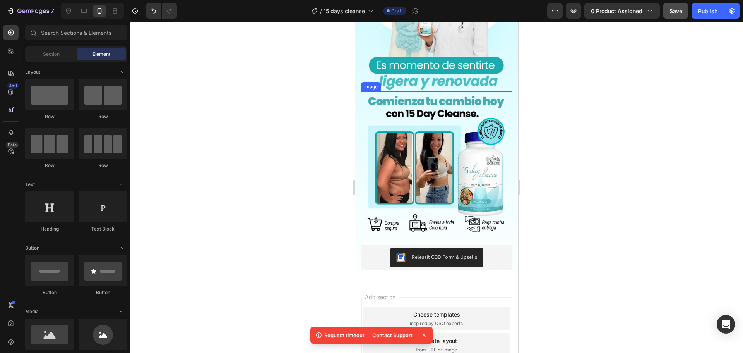
click at [495, 129] on img at bounding box center [437, 163] width 144 height 144
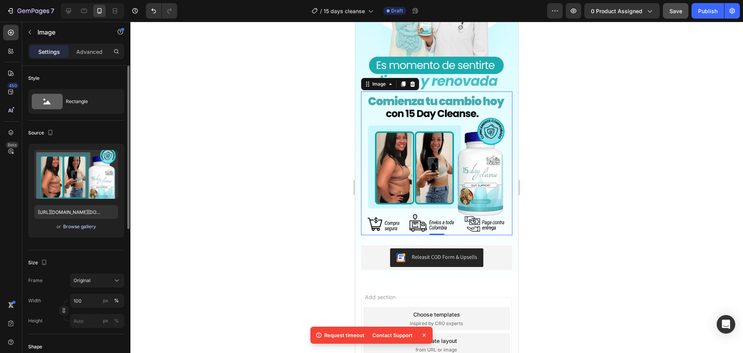
click at [79, 222] on button "Browse gallery" at bounding box center [80, 226] width 34 height 8
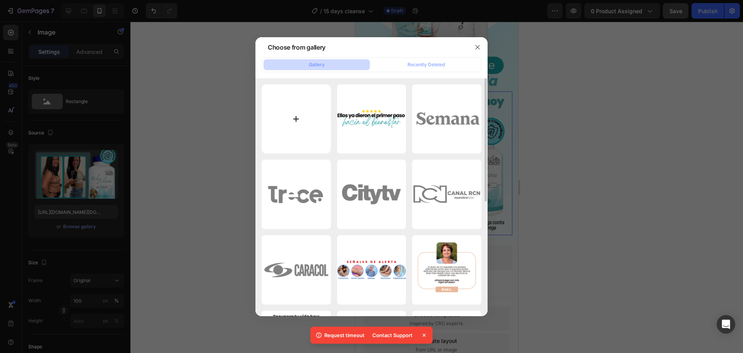
click at [299, 143] on input "file" at bounding box center [296, 118] width 69 height 69
type input "C:\fakepath\15 DAY CLEANSE.png"
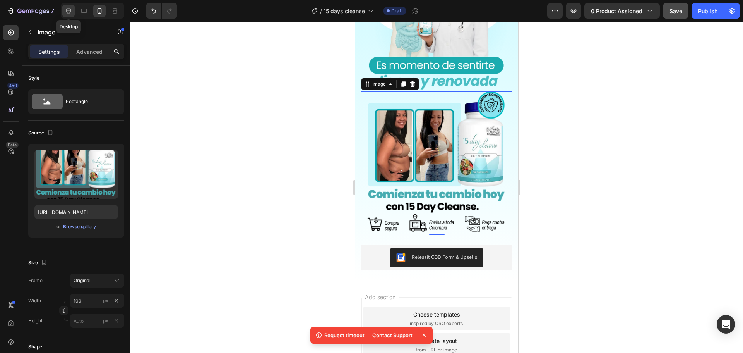
click at [68, 7] on icon at bounding box center [69, 11] width 8 height 8
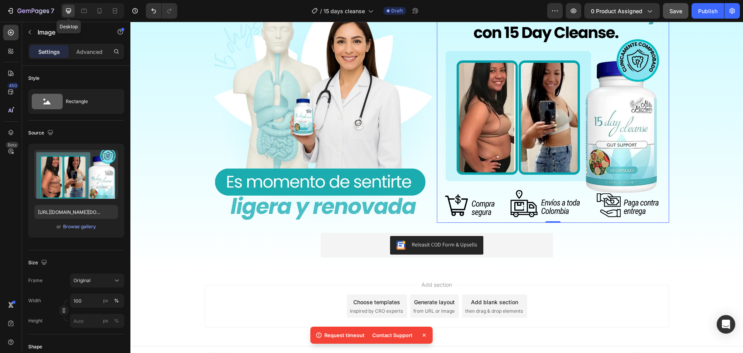
scroll to position [1522, 0]
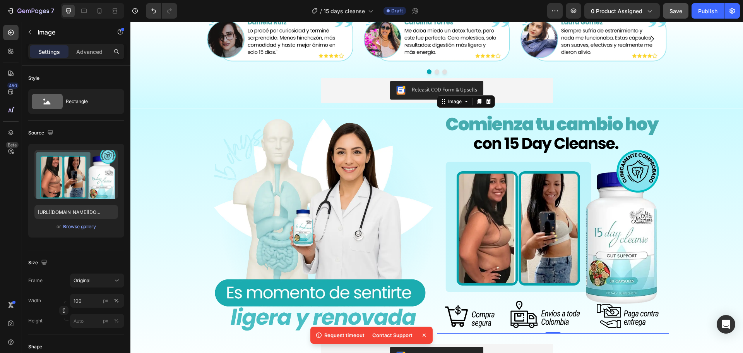
click at [509, 182] on img at bounding box center [553, 221] width 224 height 224
click at [66, 227] on div "Browse gallery" at bounding box center [79, 226] width 33 height 7
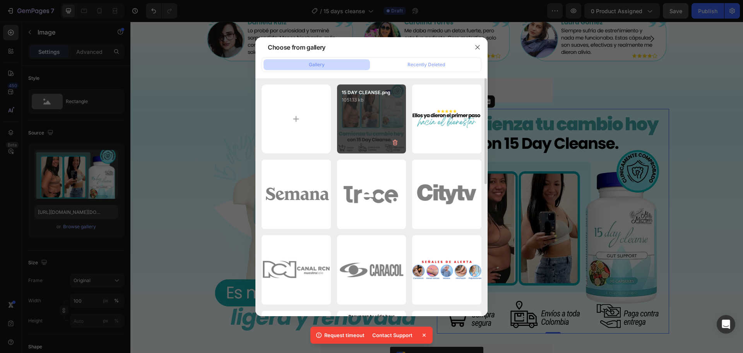
click at [349, 128] on div "15 DAY CLEANSE.png 1051.13 kb" at bounding box center [371, 118] width 69 height 69
type input "https://cdn.shopify.com/s/files/1/0684/5536/6907/files/gempages_501248660210713…"
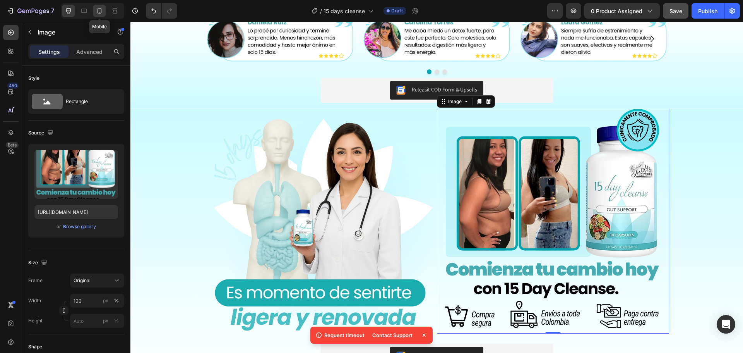
click at [96, 8] on icon at bounding box center [100, 11] width 8 height 8
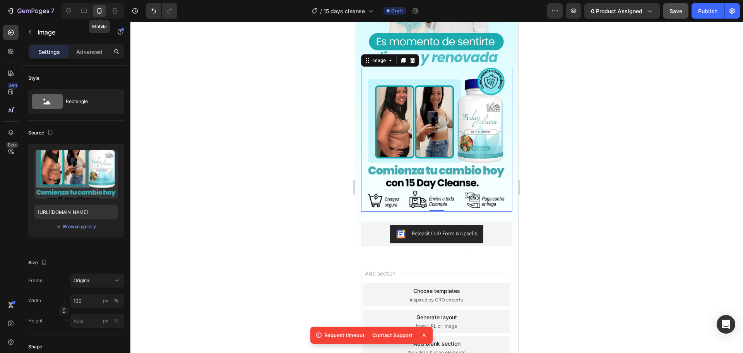
scroll to position [1718, 0]
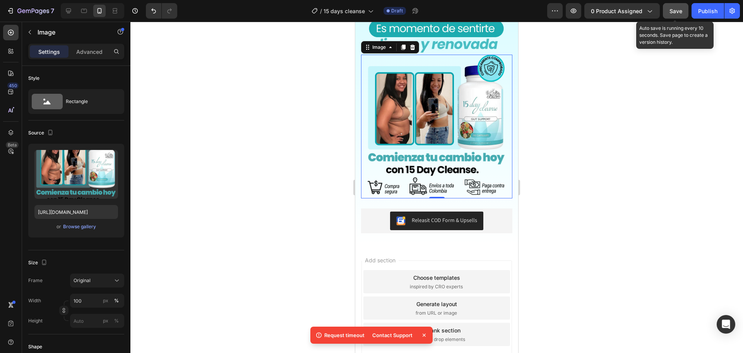
click at [679, 14] on span "Save" at bounding box center [675, 11] width 13 height 7
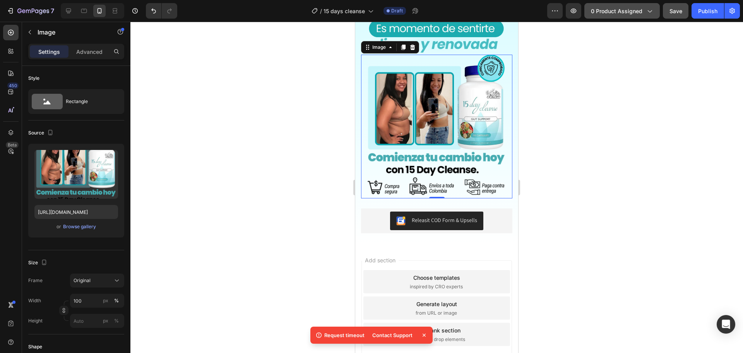
click at [644, 17] on button "0 product assigned" at bounding box center [621, 10] width 75 height 15
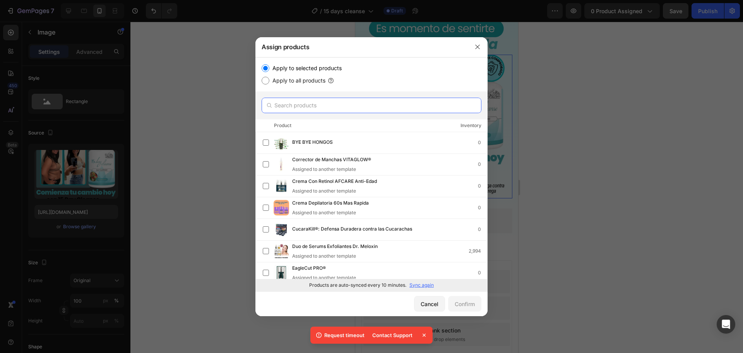
click at [422, 107] on input "text" at bounding box center [372, 105] width 220 height 15
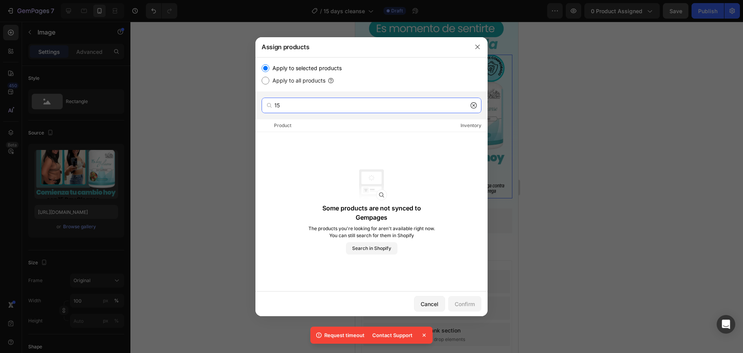
type input "1"
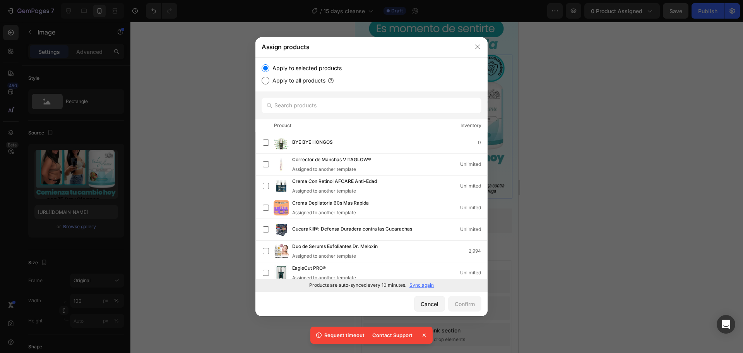
click at [679, 61] on div at bounding box center [371, 176] width 743 height 353
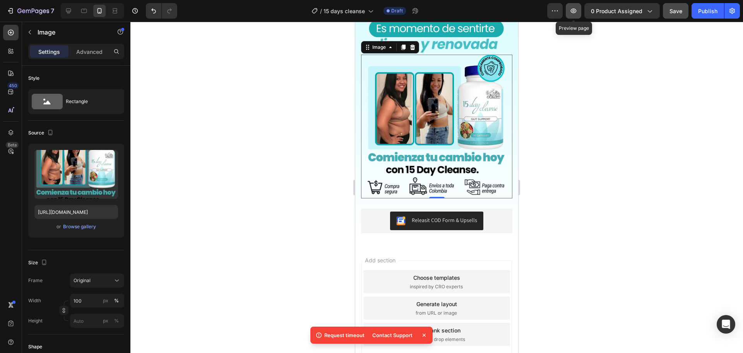
click at [580, 8] on button "button" at bounding box center [573, 10] width 15 height 15
click at [117, 10] on icon at bounding box center [115, 11] width 8 height 8
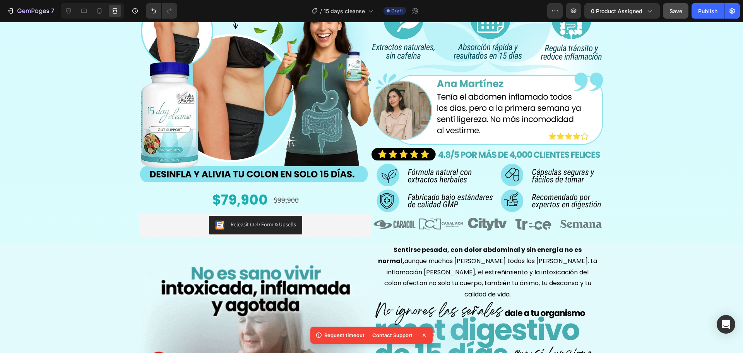
scroll to position [3, 0]
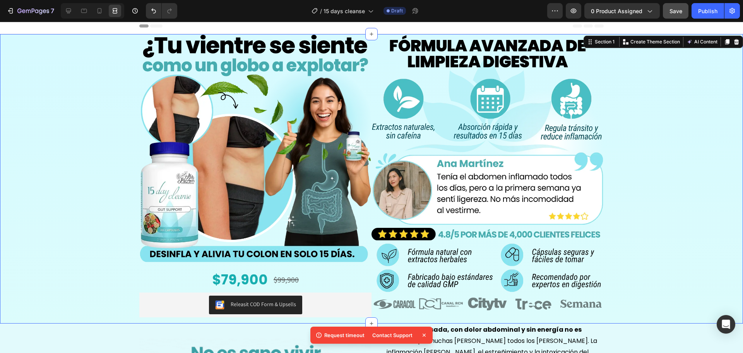
click at [60, 90] on div "Image $79,900 Product Price Product Price $99,900 Product Price Product Price R…" at bounding box center [371, 178] width 743 height 289
click at [738, 3] on button "button" at bounding box center [731, 10] width 15 height 15
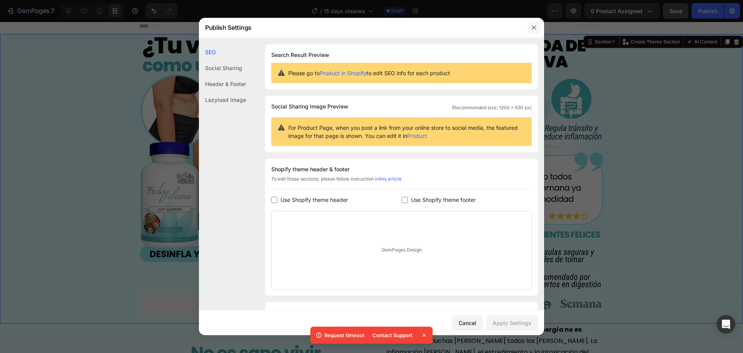
click at [535, 26] on icon "button" at bounding box center [534, 27] width 6 height 6
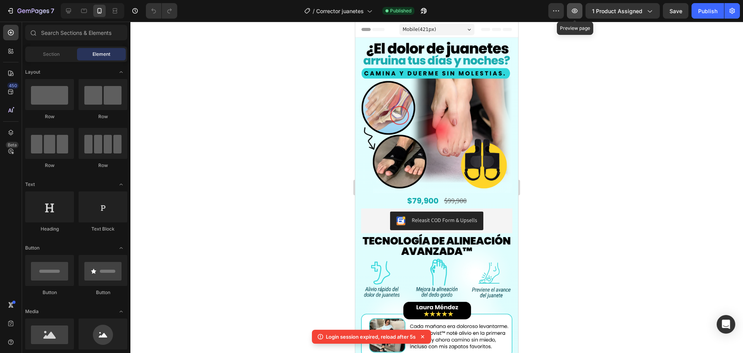
click at [579, 16] on button "button" at bounding box center [574, 10] width 15 height 15
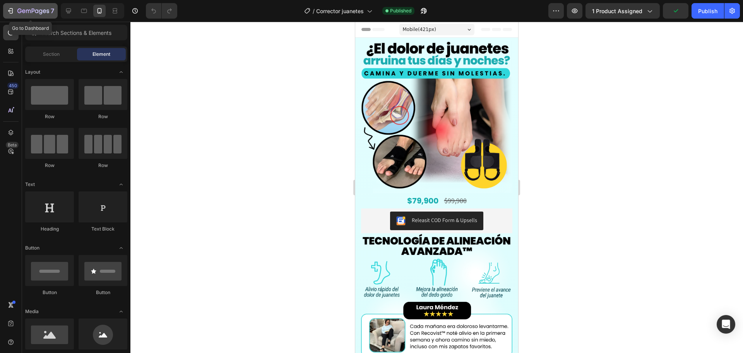
click at [46, 8] on icon "button" at bounding box center [33, 11] width 32 height 7
